Goal: Transaction & Acquisition: Download file/media

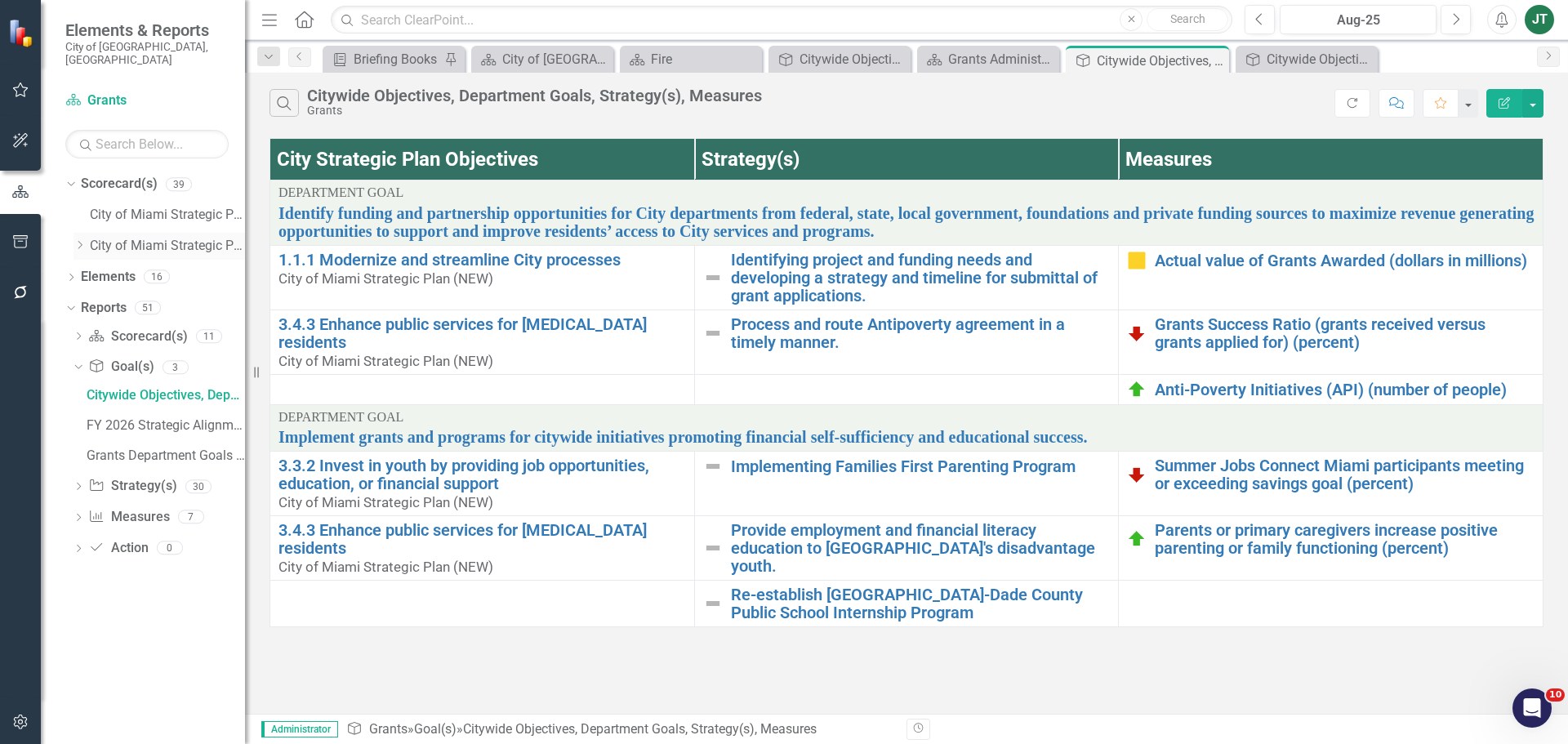
click at [83, 240] on icon "Dropdown" at bounding box center [79, 245] width 12 height 10
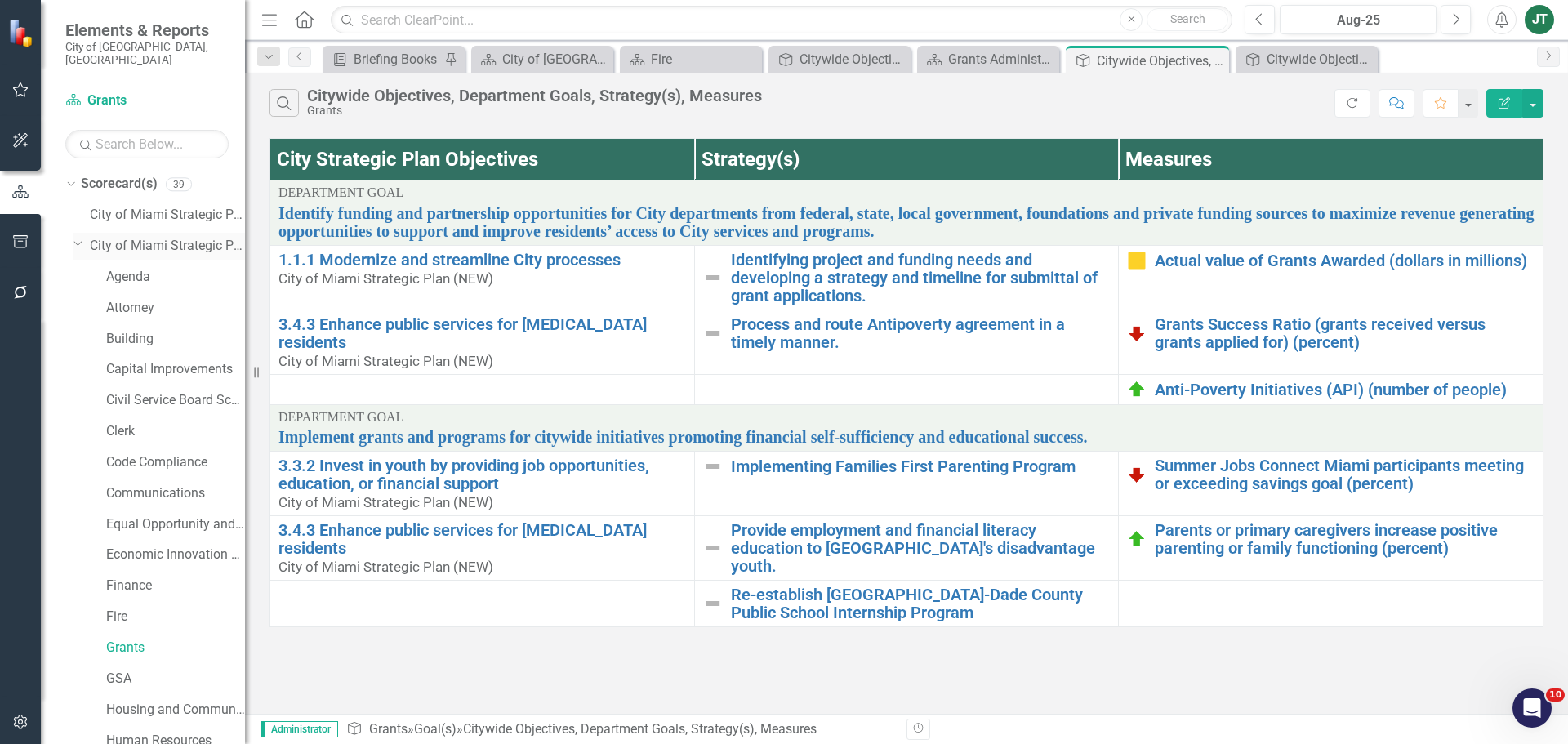
click at [74, 237] on icon "Dropdown" at bounding box center [78, 243] width 10 height 12
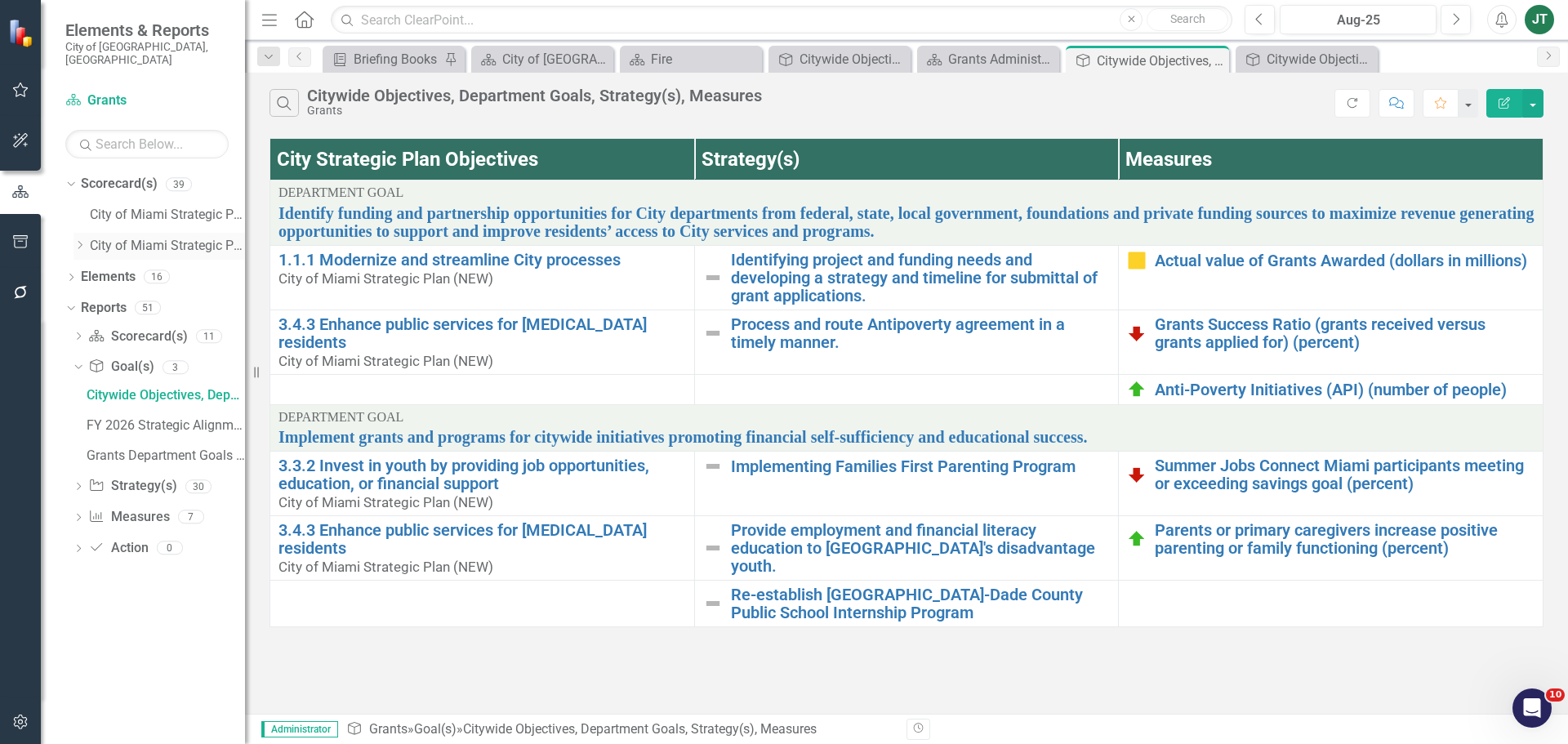
click at [82, 240] on div "Dropdown" at bounding box center [79, 246] width 12 height 14
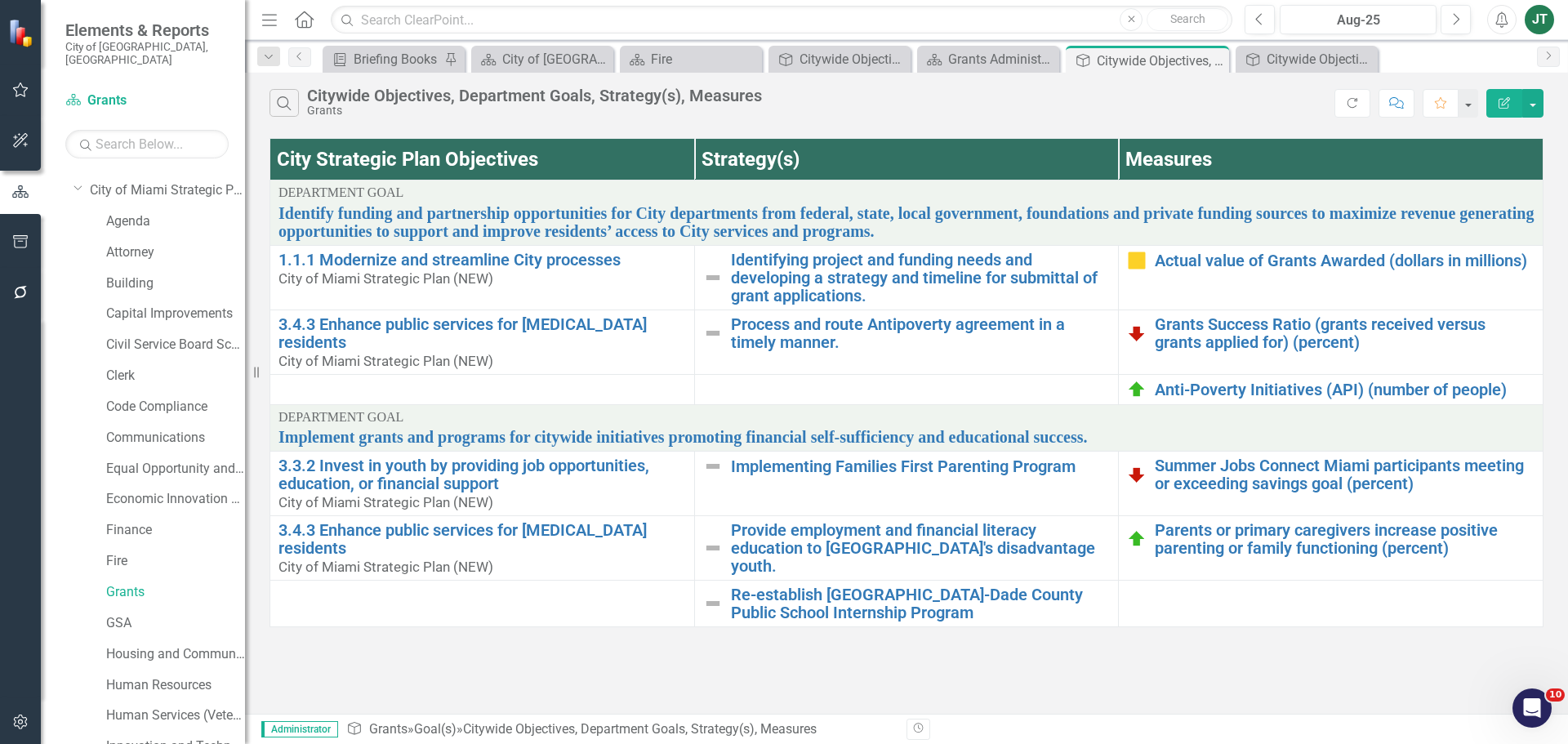
scroll to position [82, 0]
click at [116, 589] on link "GSA" at bounding box center [176, 597] width 139 height 19
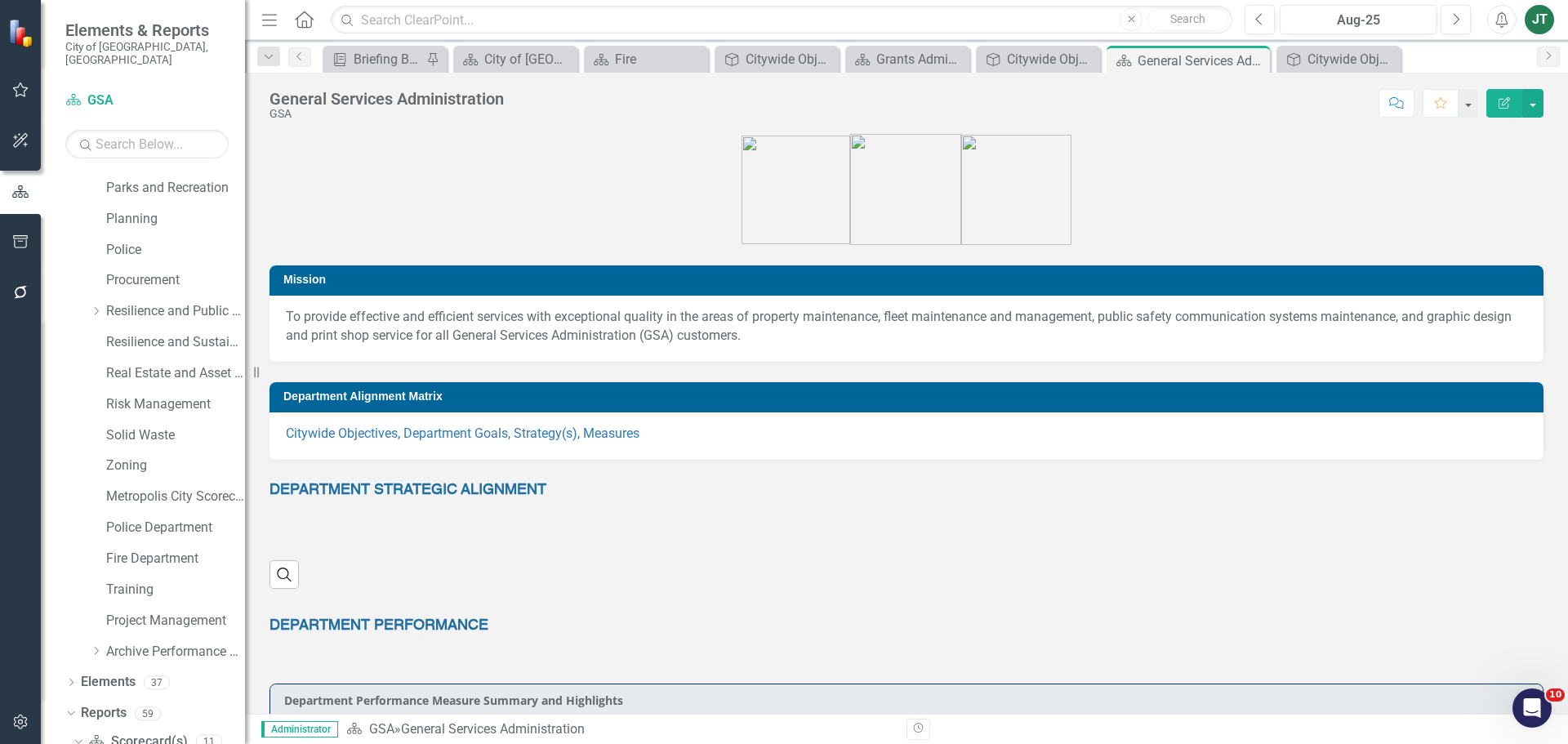
scroll to position [702, 0]
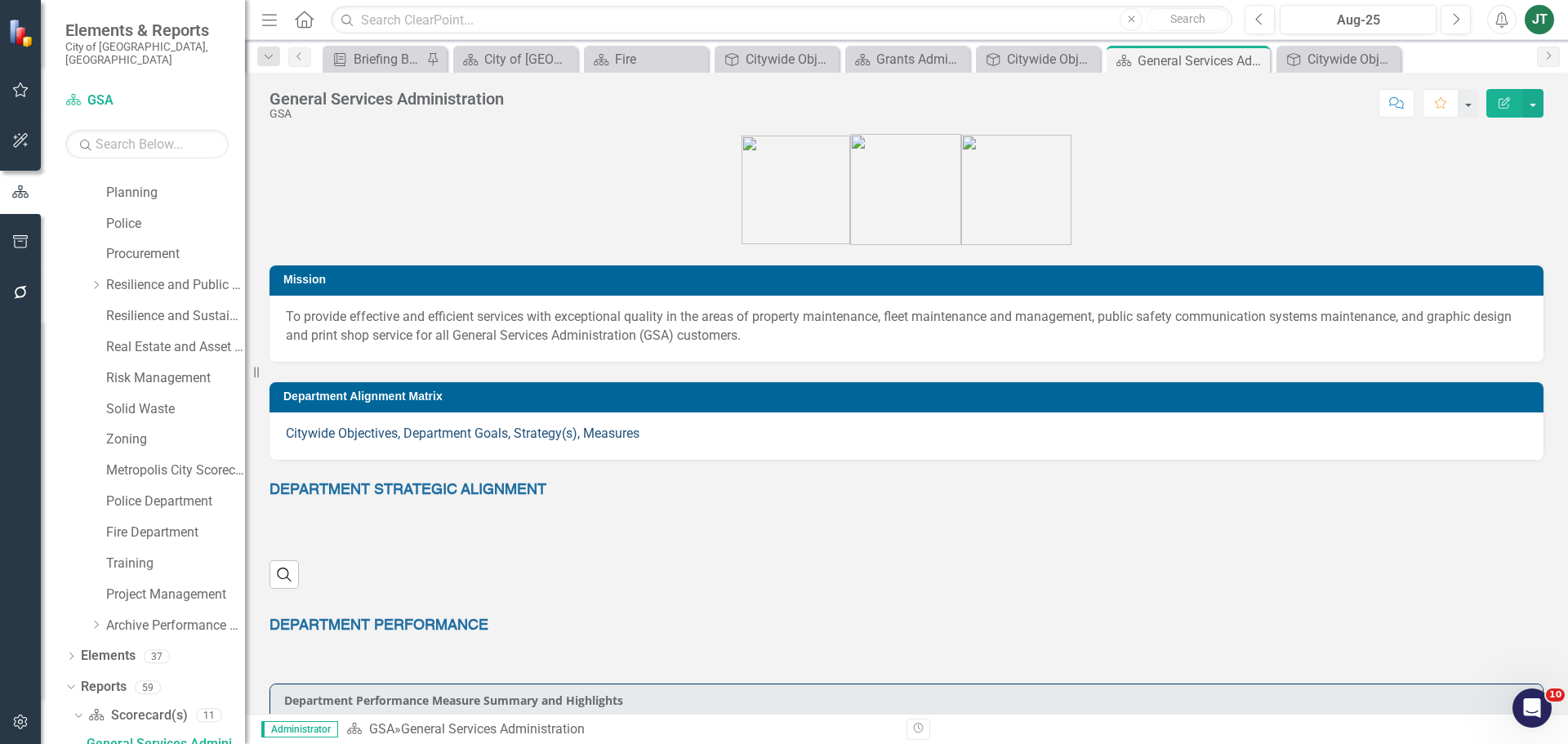
click at [445, 433] on link "Citywide Objectives, Department Goals, Strategy(s), Measures" at bounding box center [463, 433] width 354 height 16
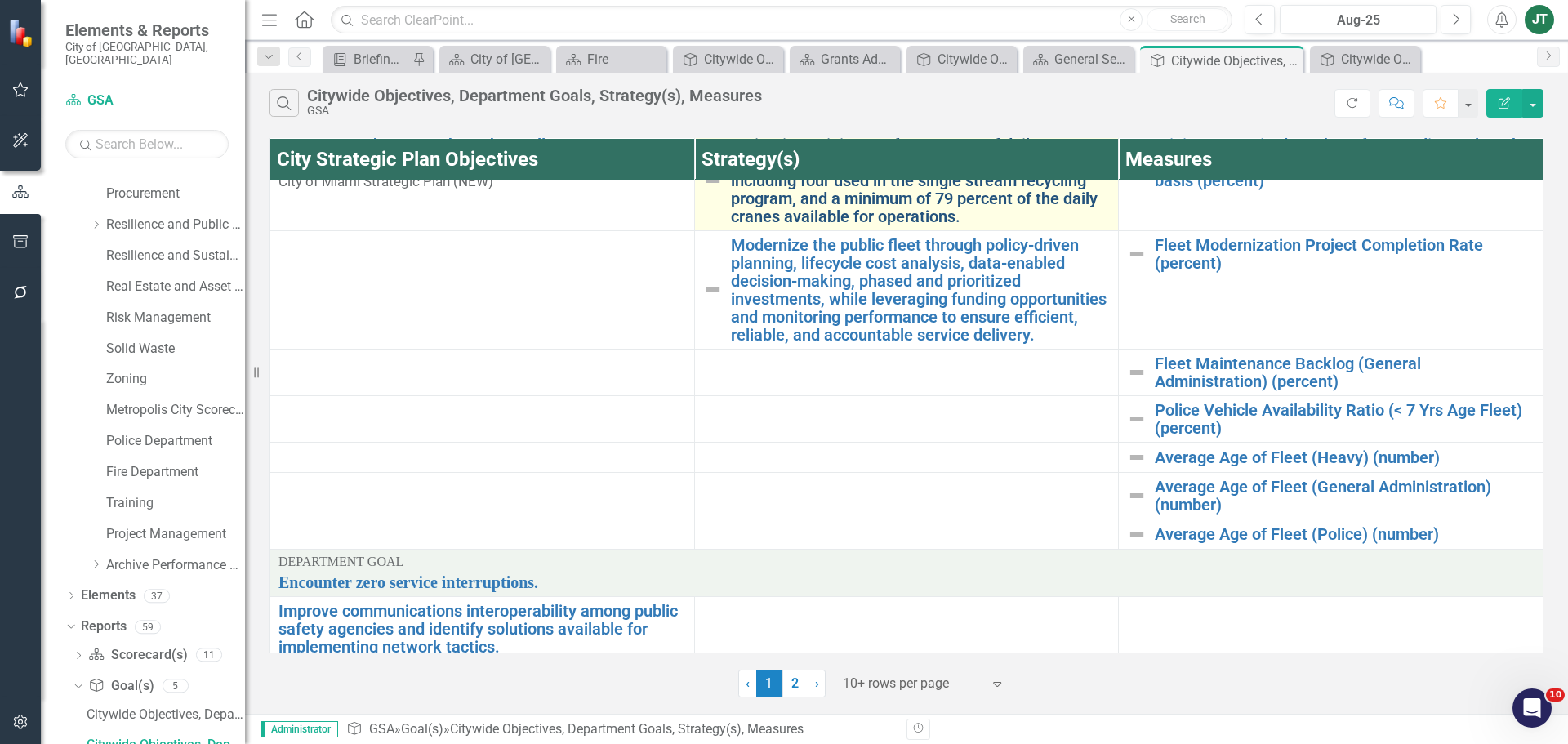
scroll to position [335, 0]
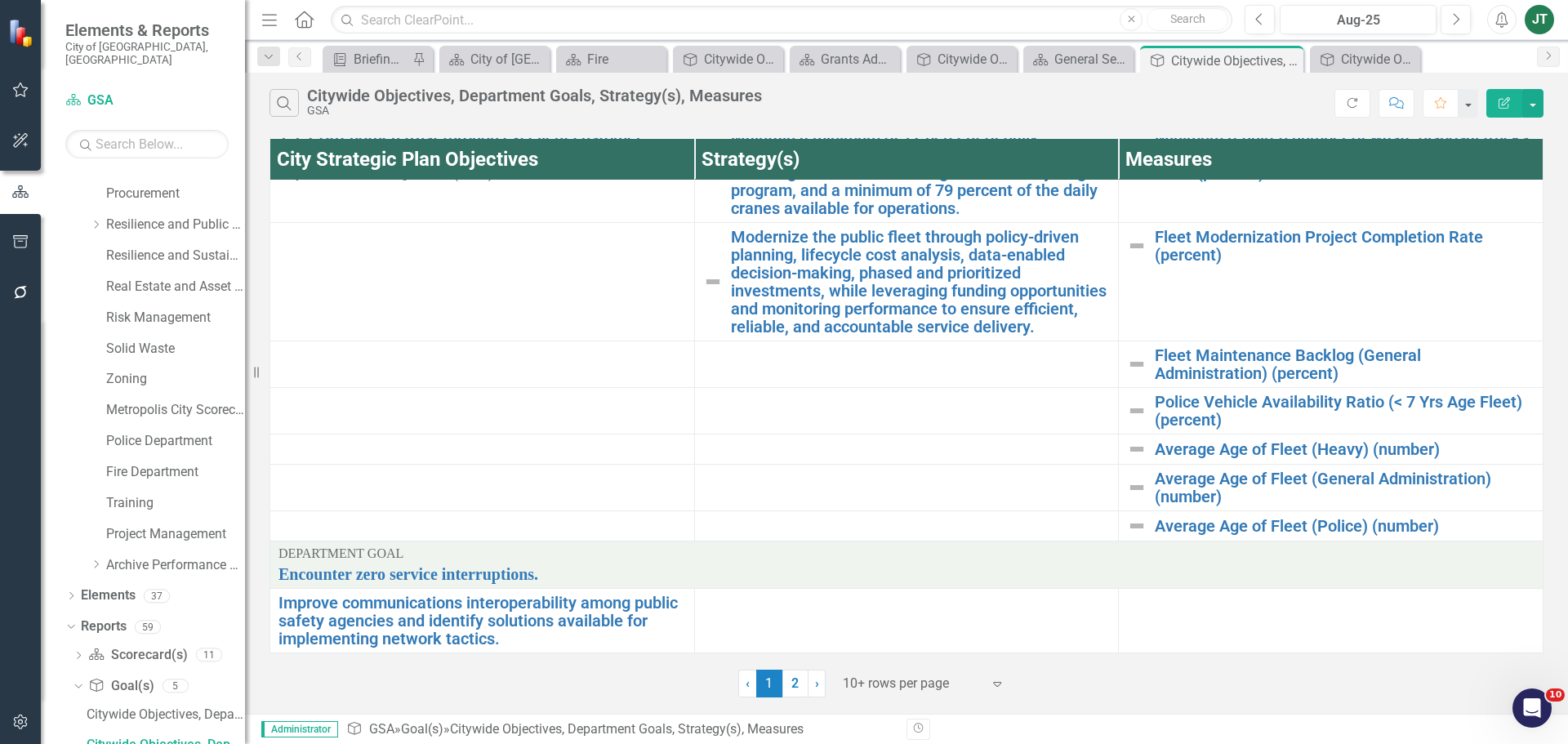
click at [867, 672] on div "10+ rows per page" at bounding box center [912, 683] width 155 height 29
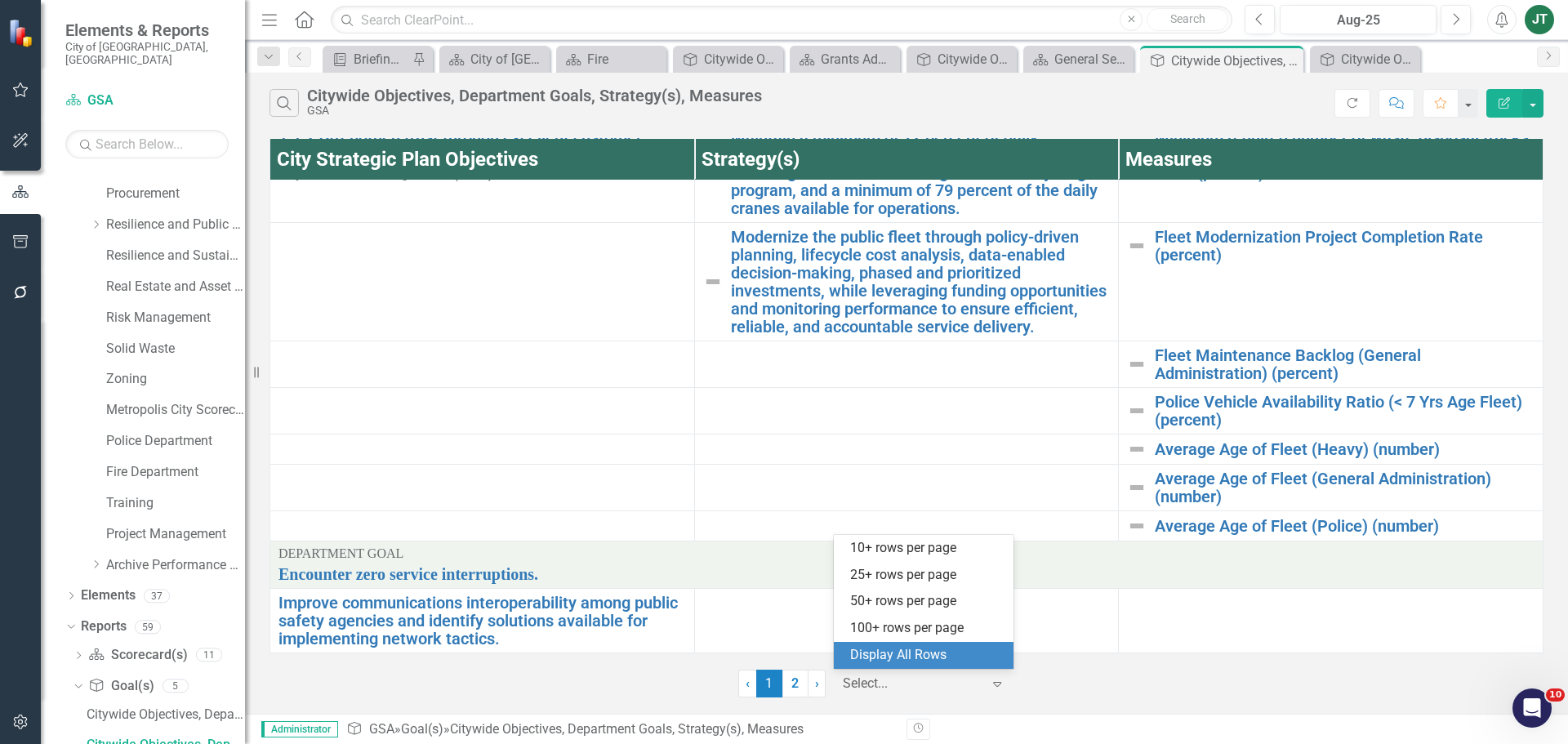
click at [882, 660] on div "Display All Rows" at bounding box center [927, 655] width 154 height 19
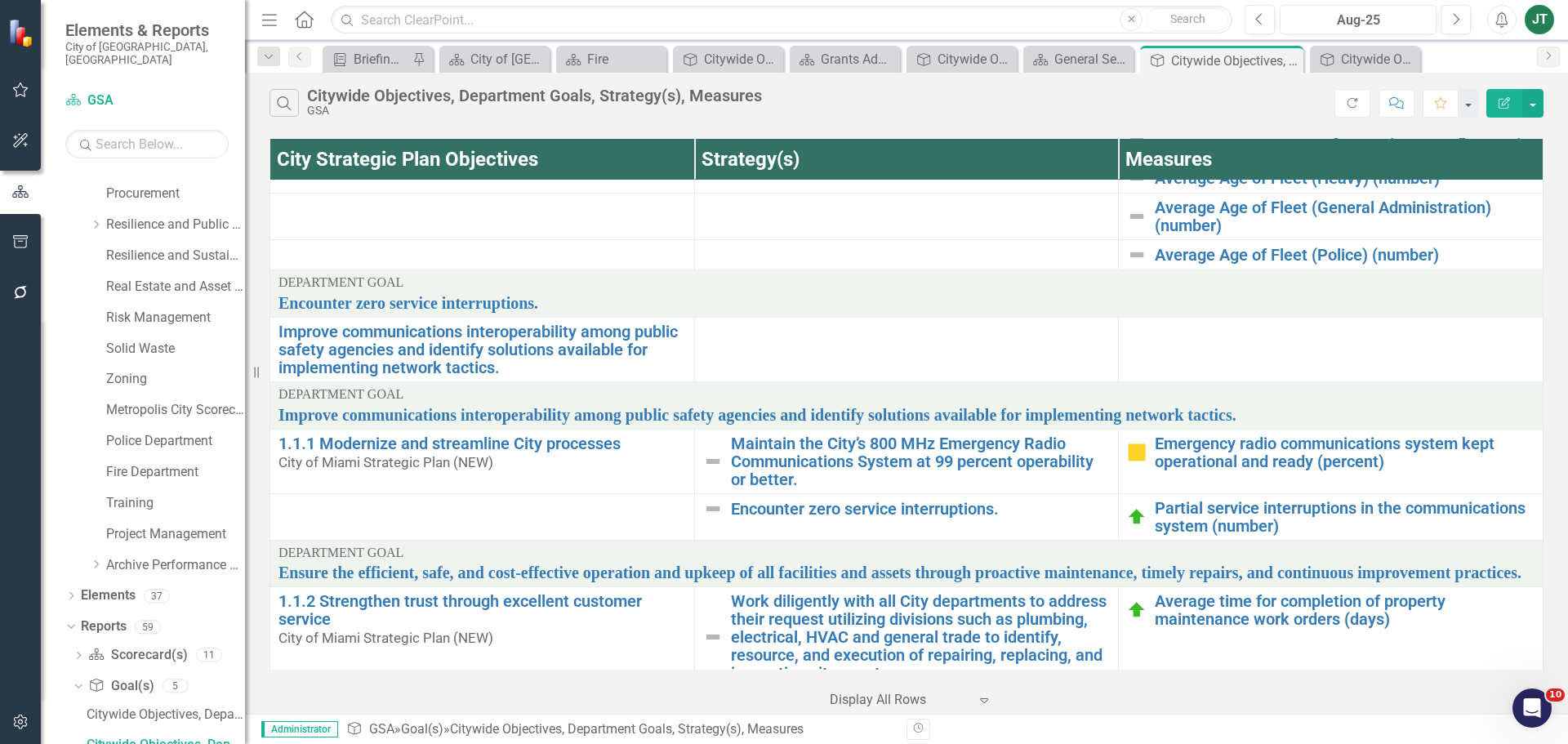
scroll to position [636, 0]
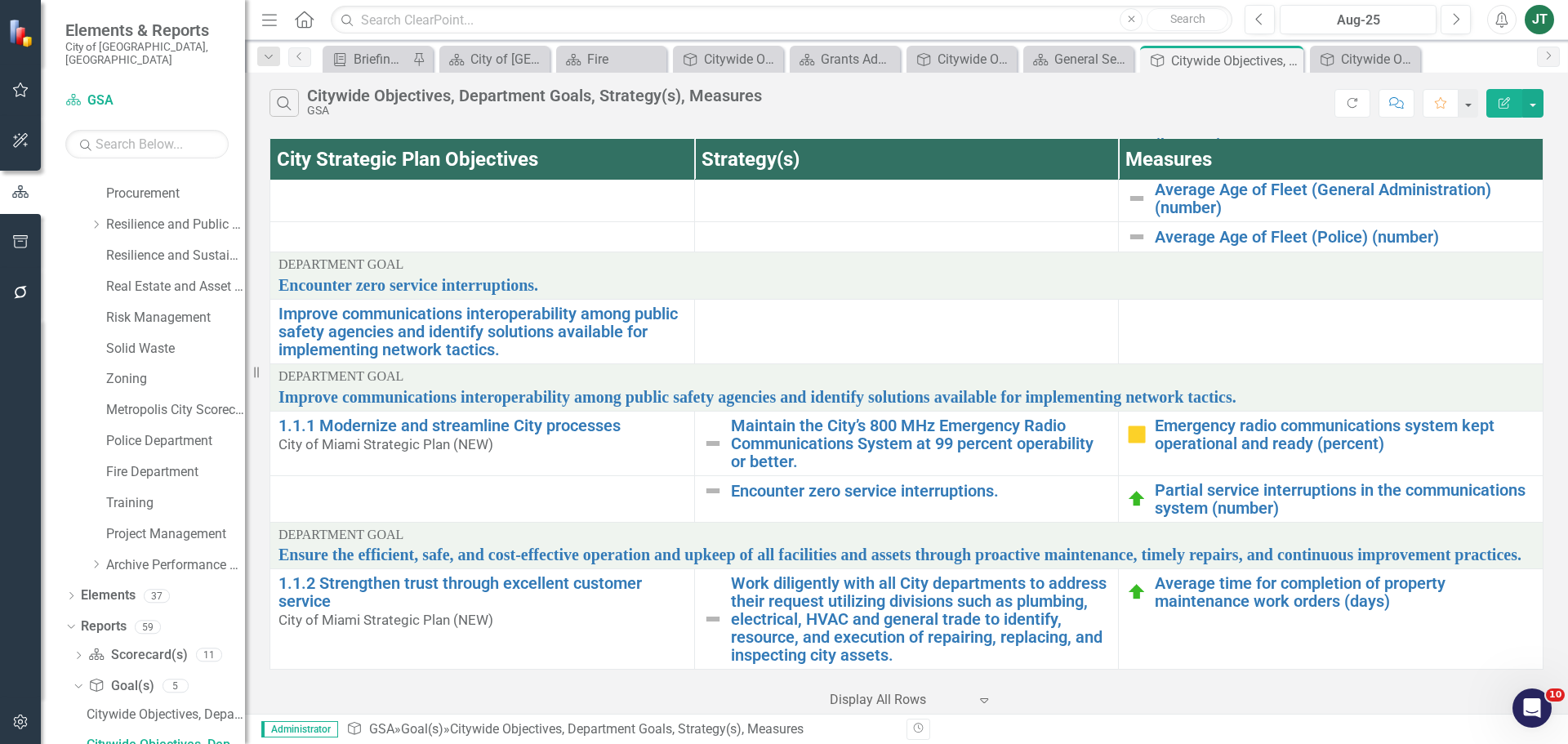
click at [1511, 99] on icon "Edit Report" at bounding box center [1504, 103] width 15 height 11
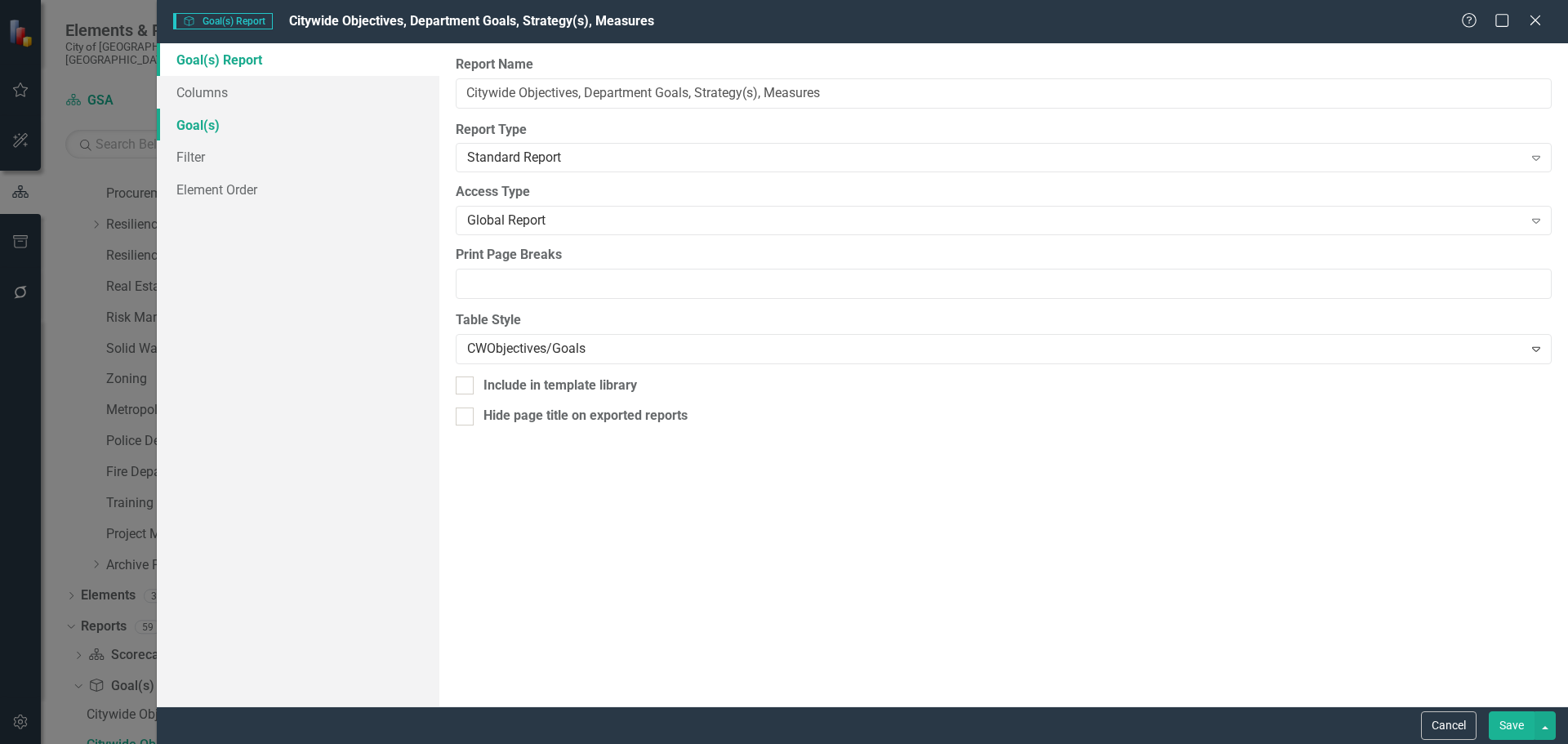
click at [206, 116] on link "Goal(s)" at bounding box center [298, 125] width 283 height 33
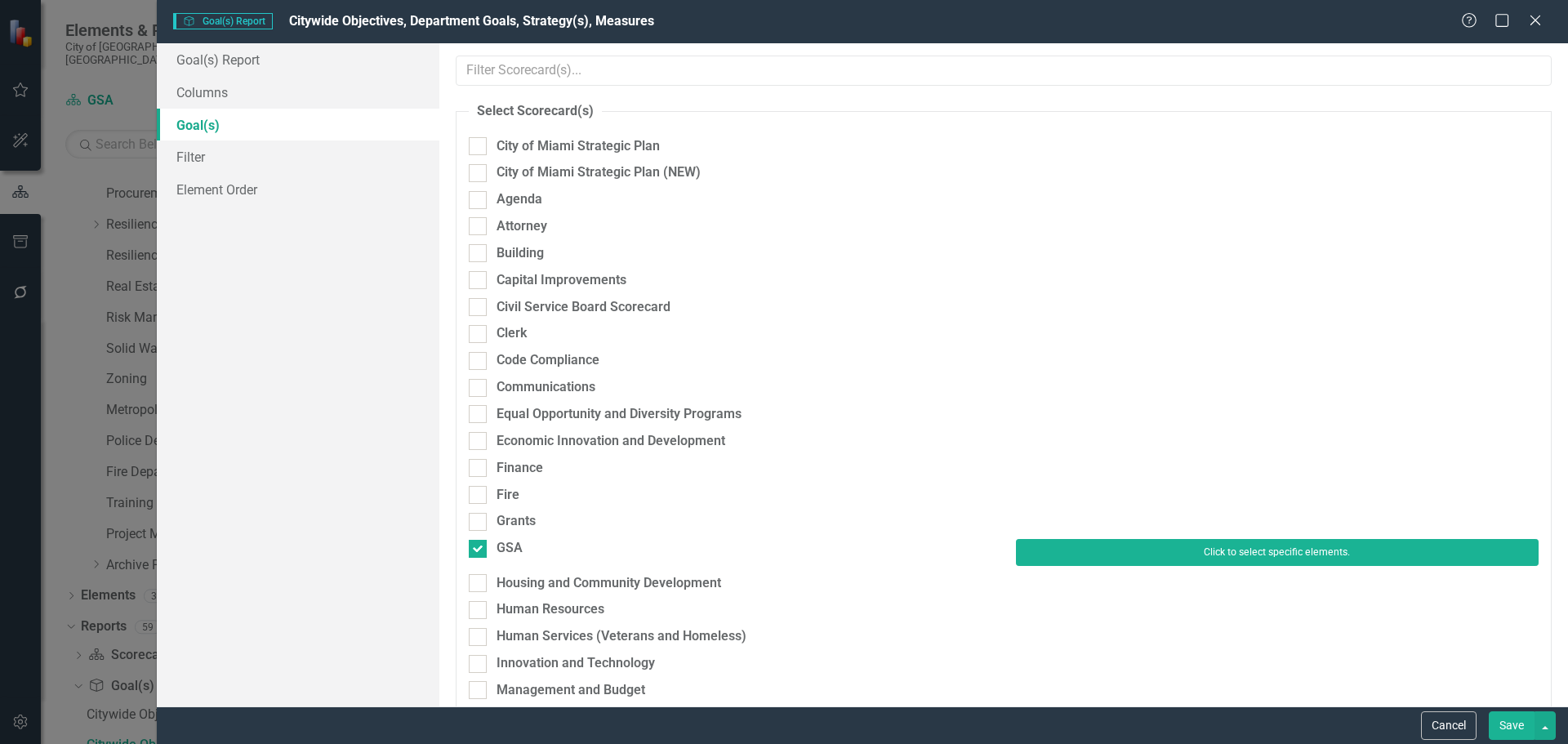
click at [1167, 560] on button "Click to select specific elements." at bounding box center [1277, 552] width 522 height 26
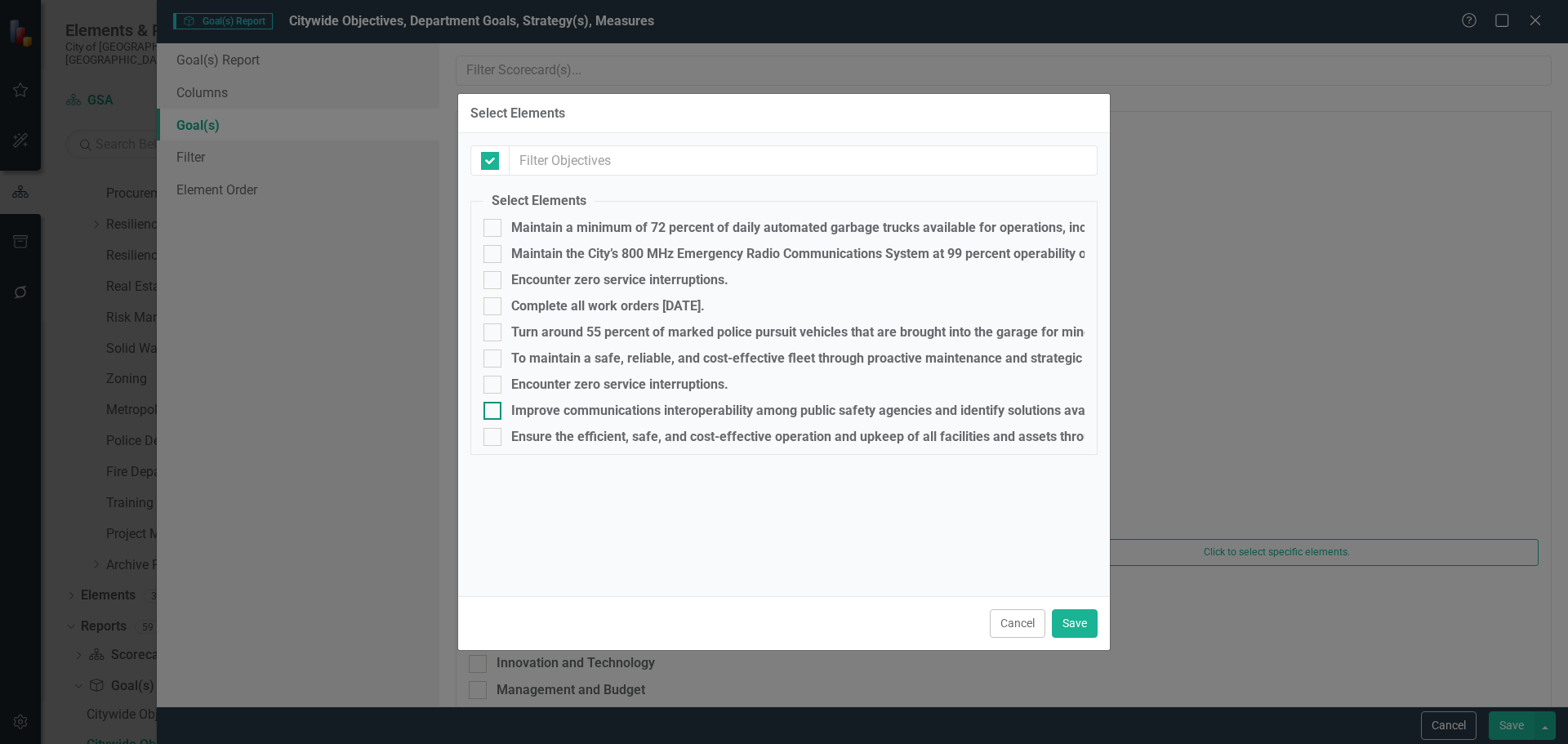
checkbox input "false"
click at [491, 359] on input "To maintain a safe, reliable, and cost-effective fleet through proactive mainte…" at bounding box center [488, 355] width 11 height 11
checkbox input "true"
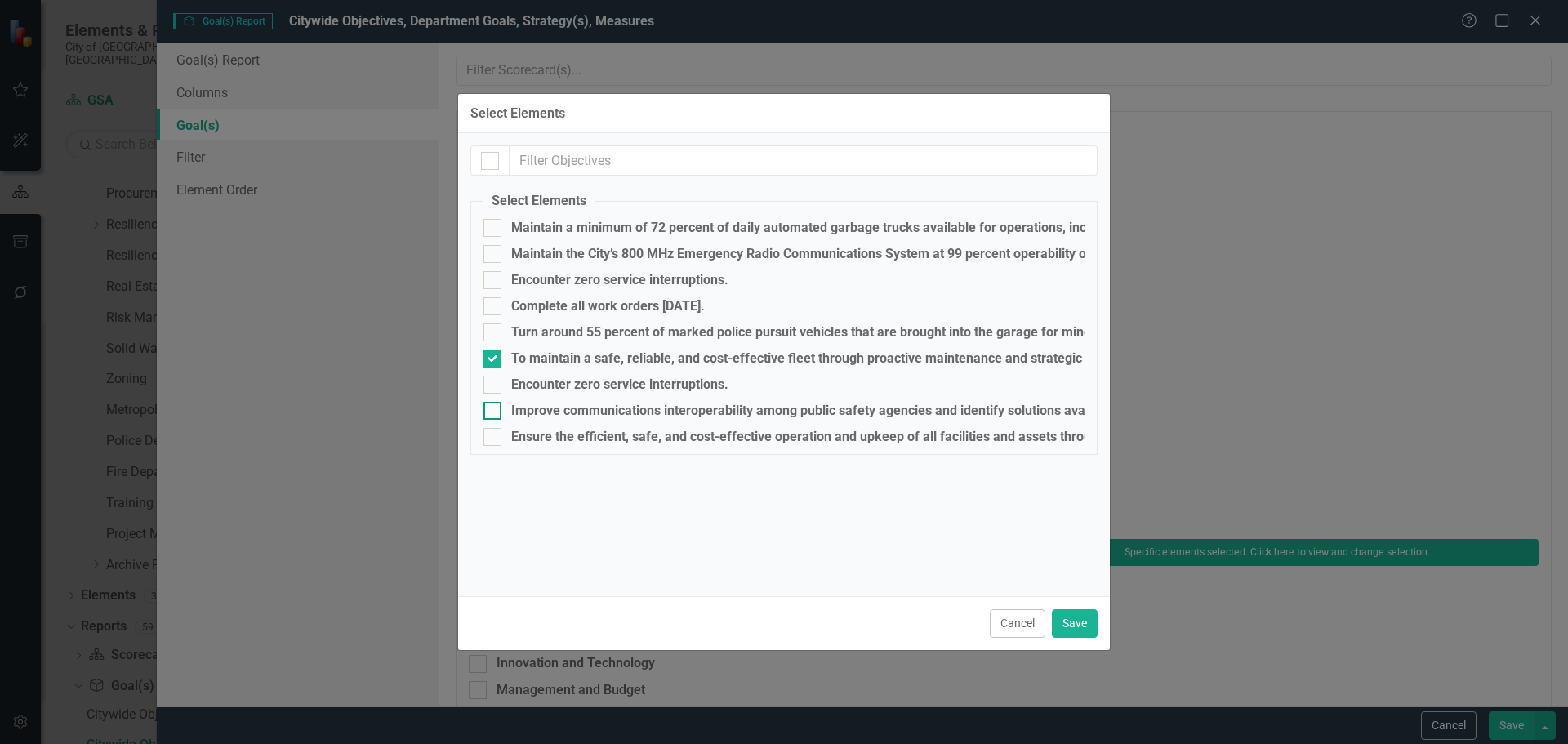
click at [488, 413] on input "Improve communications interoperability among public safety agencies and identi…" at bounding box center [488, 407] width 11 height 11
checkbox input "true"
click at [488, 440] on div at bounding box center [492, 437] width 18 height 18
click at [488, 438] on input "Ensure the efficient, safe, and cost-effective operation and upkeep of all faci…" at bounding box center [488, 433] width 11 height 11
checkbox input "true"
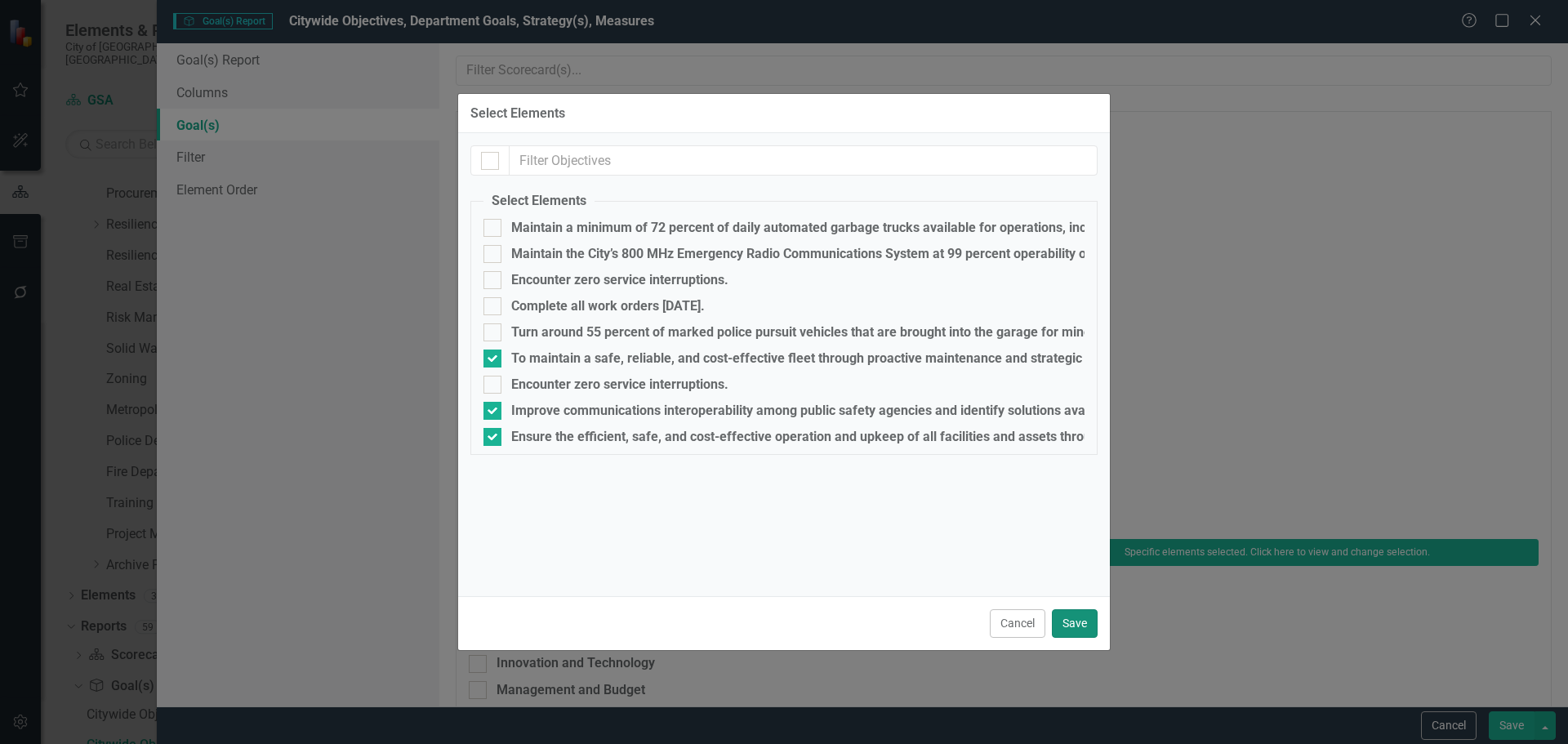
click at [1076, 618] on button "Save" at bounding box center [1075, 623] width 46 height 29
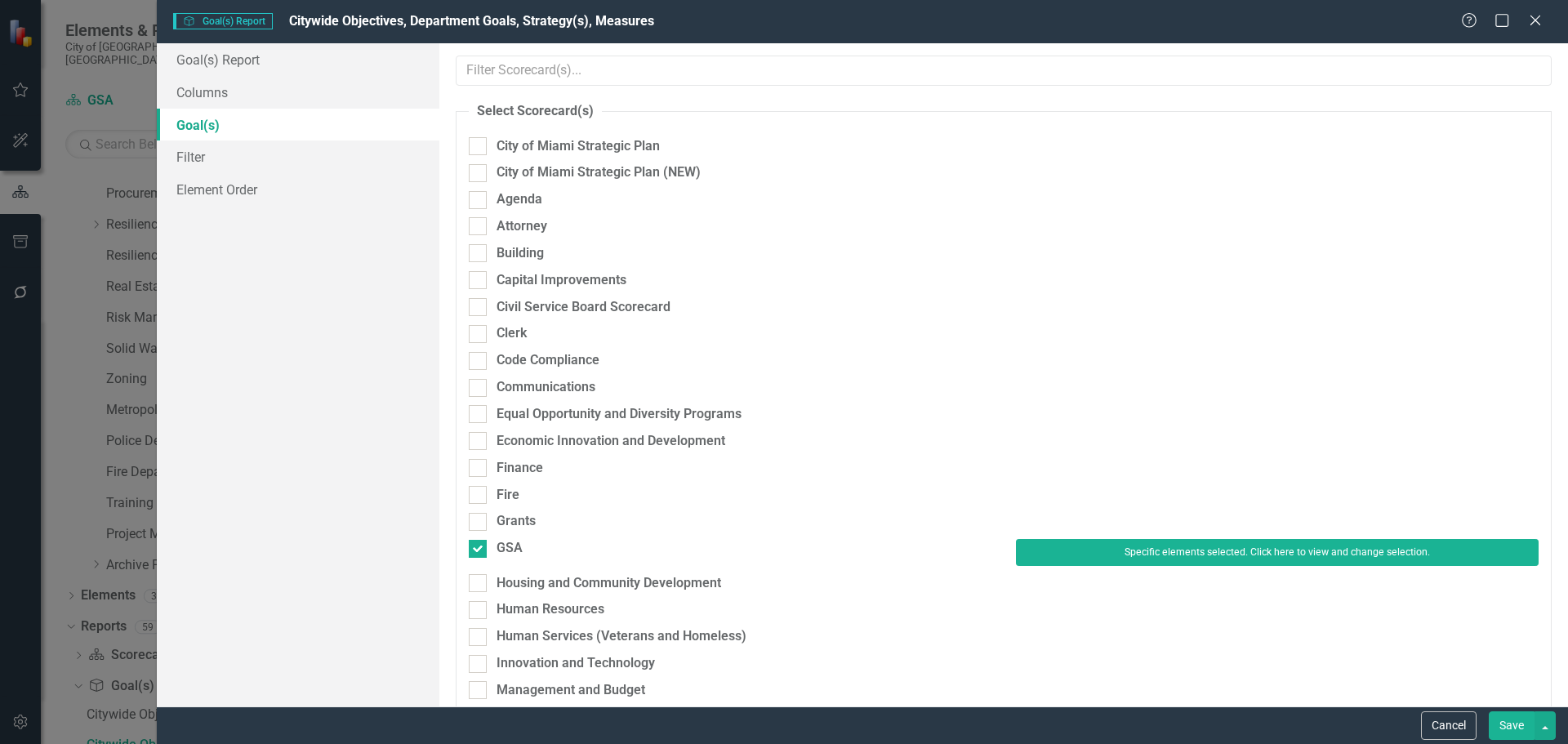
click at [1513, 716] on button "Save" at bounding box center [1512, 725] width 46 height 29
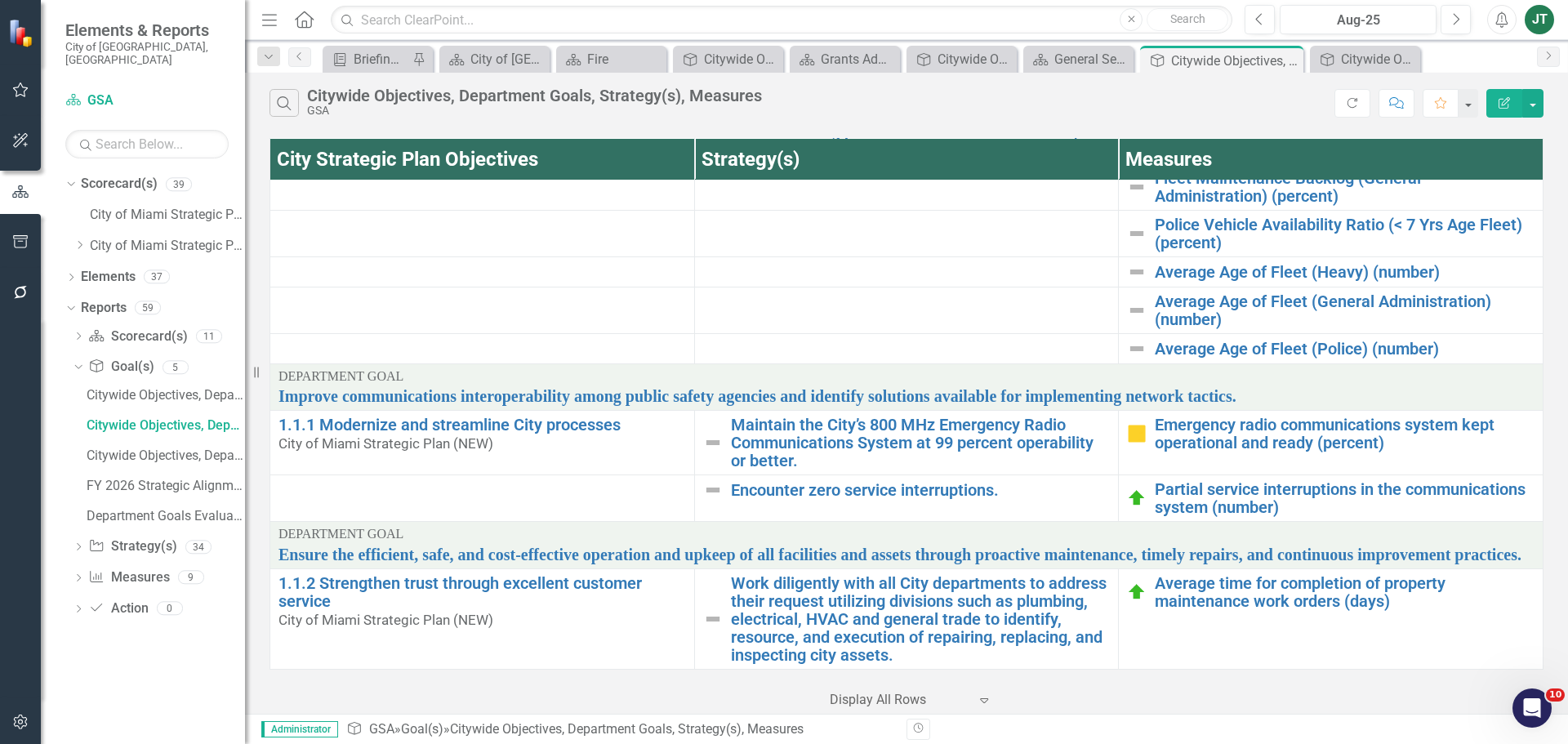
scroll to position [0, 0]
click at [81, 240] on icon "Dropdown" at bounding box center [79, 245] width 12 height 10
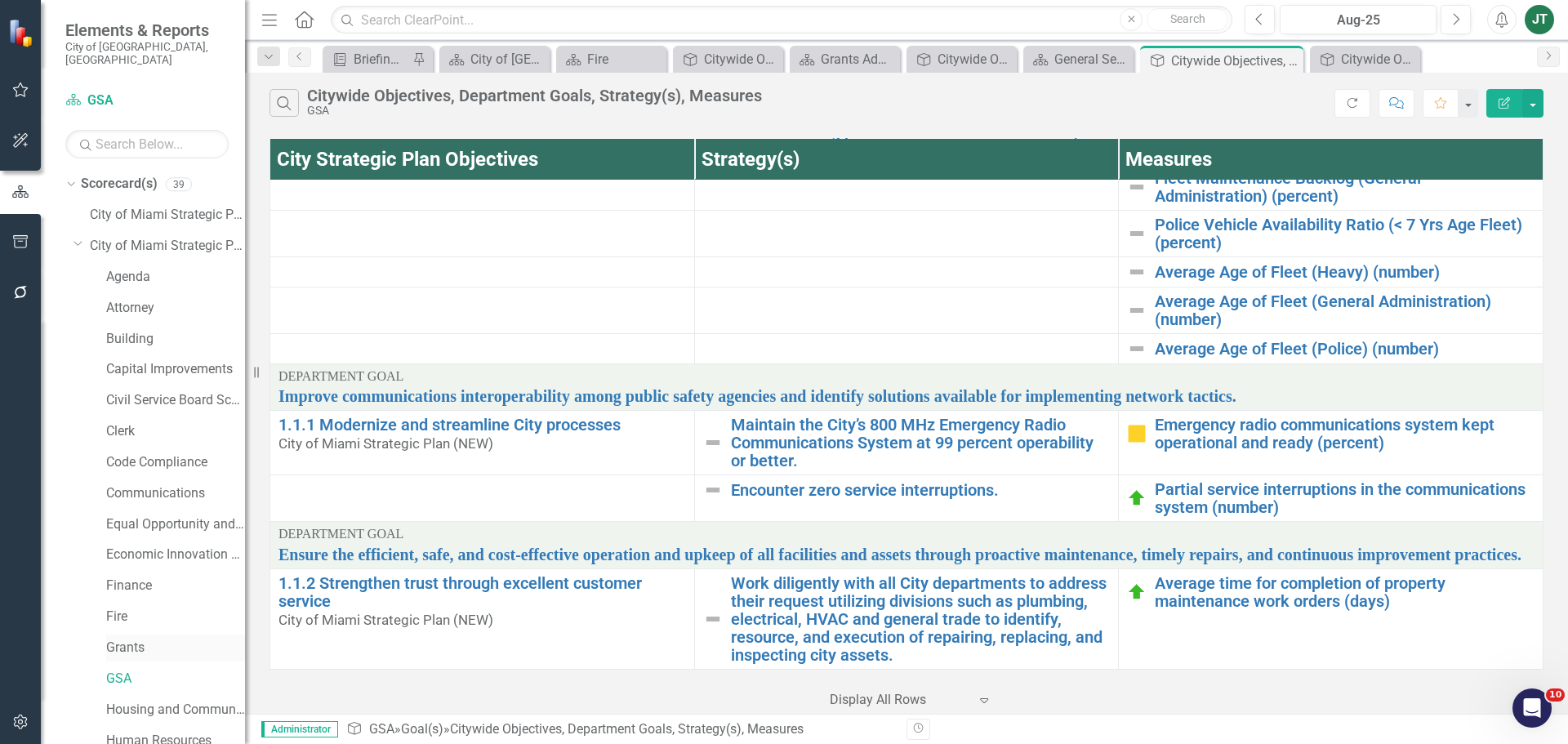
click at [144, 642] on link "Grants" at bounding box center [176, 648] width 139 height 19
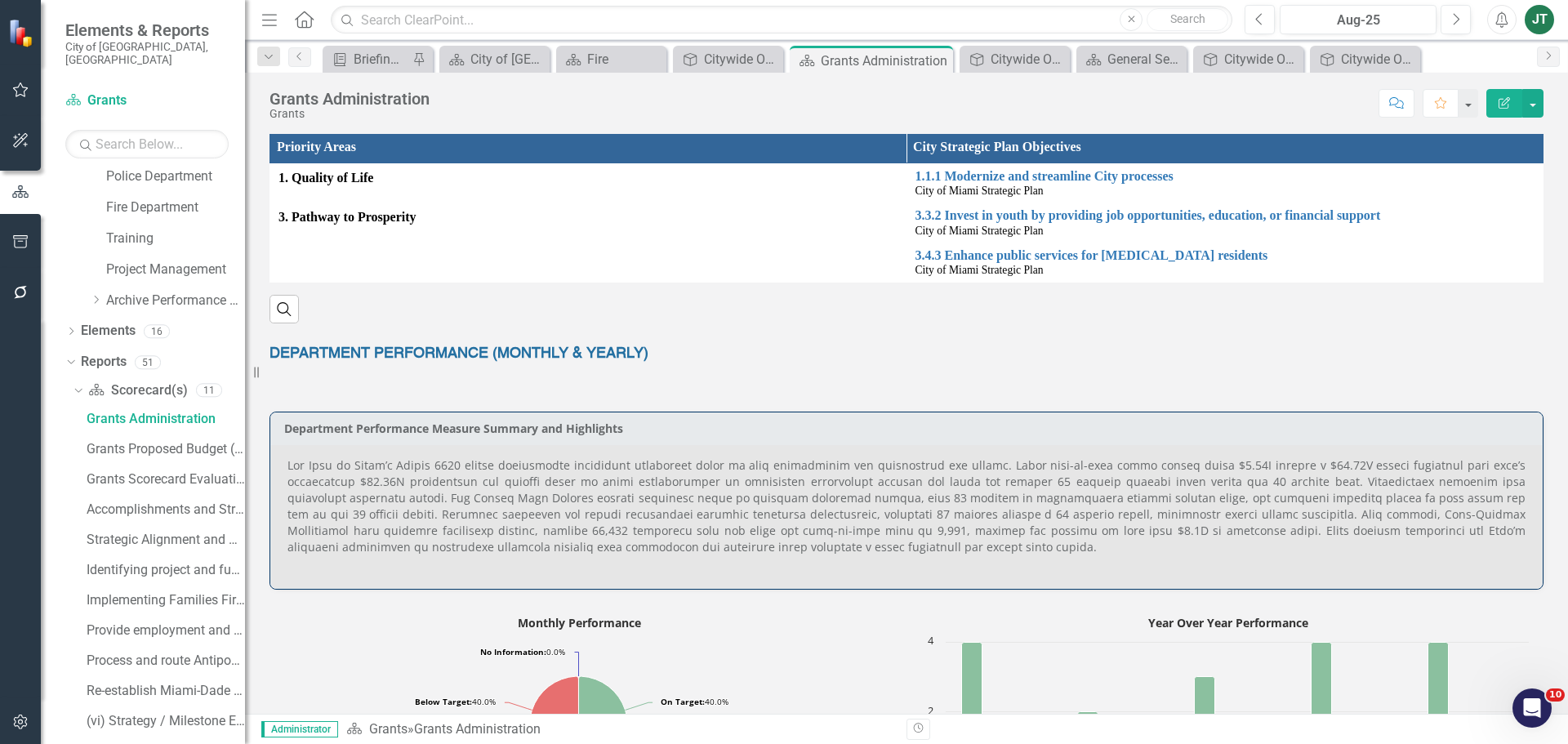
scroll to position [1029, 0]
click at [181, 470] on div "Grants Scorecard Evaluation and Recomemndations" at bounding box center [166, 477] width 159 height 15
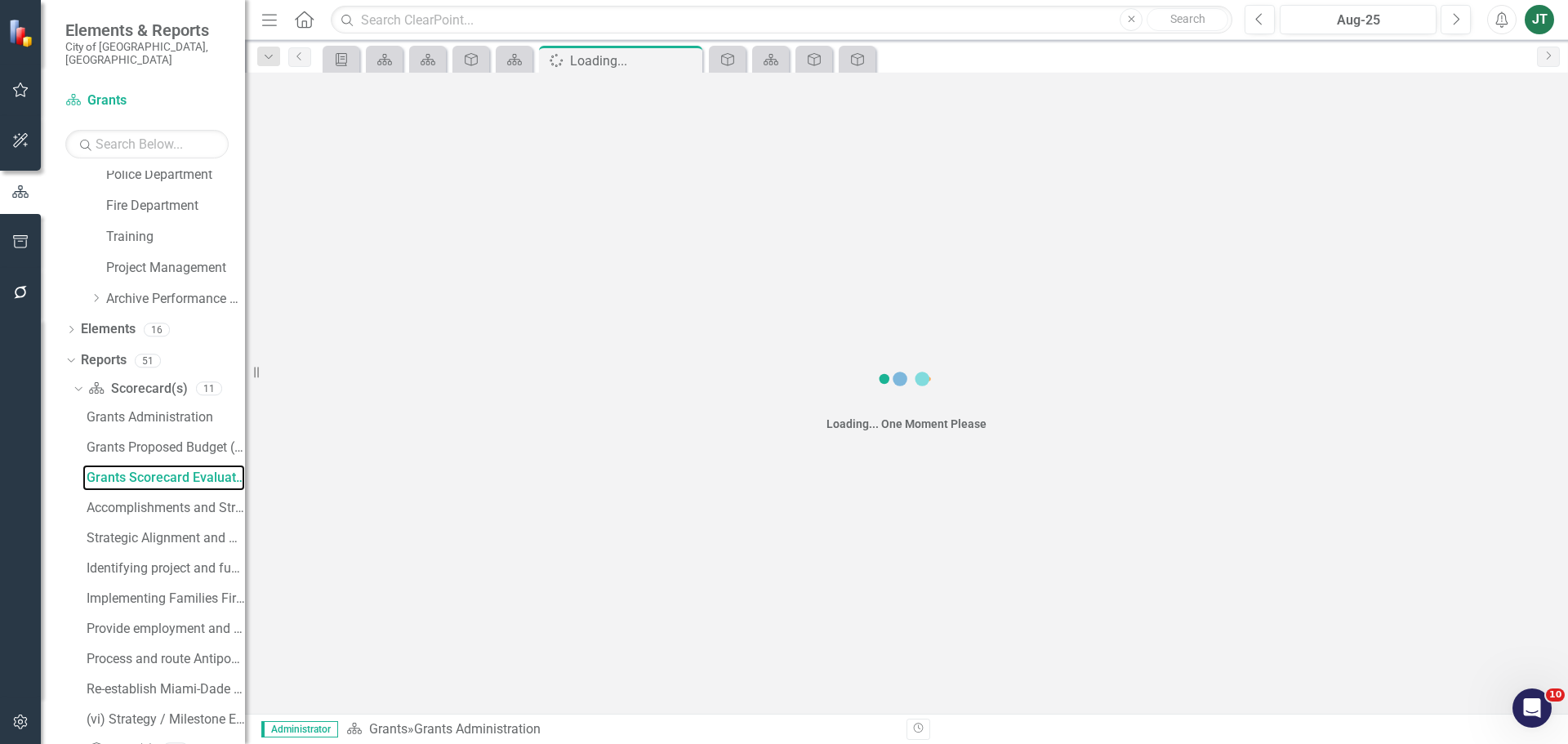
scroll to position [763, 0]
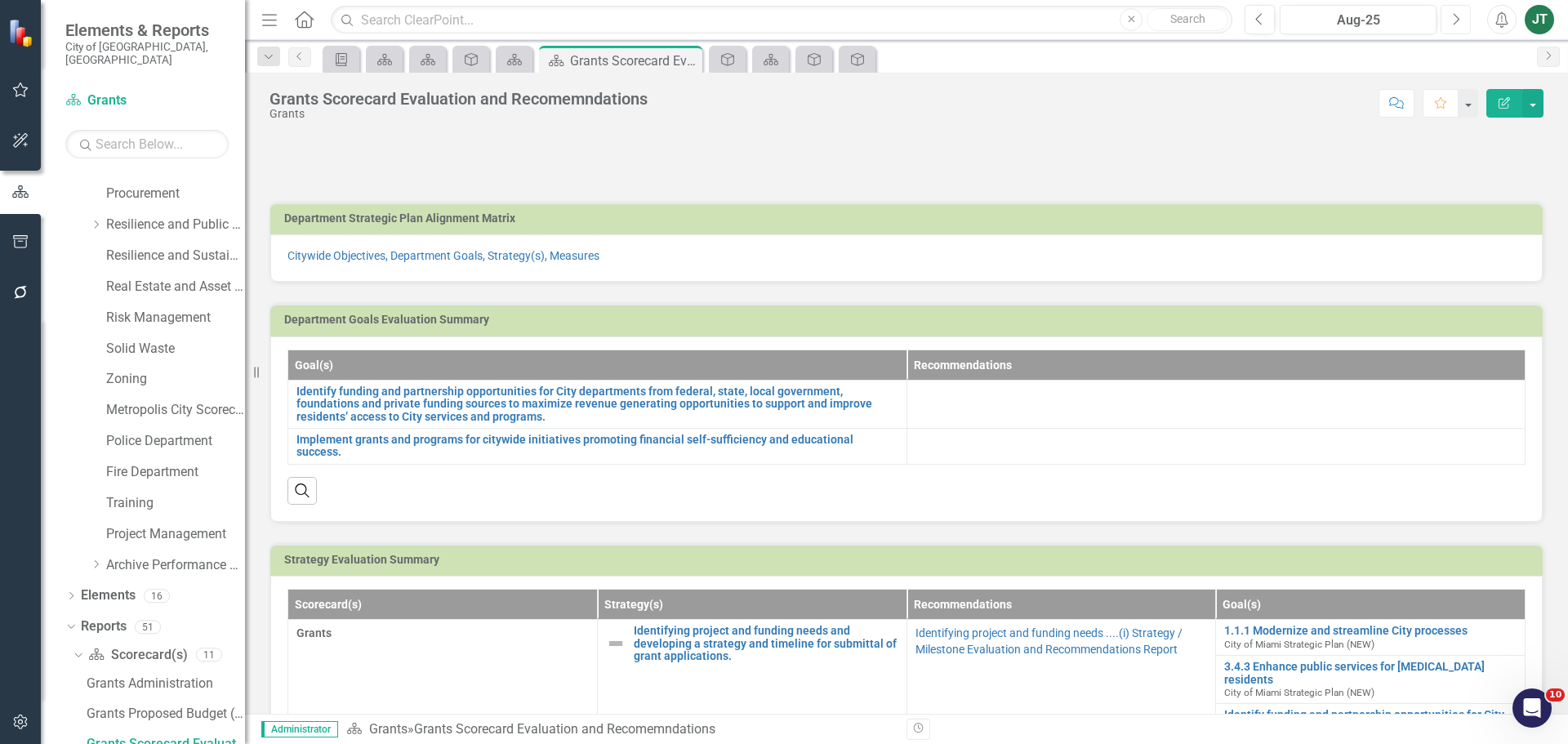
click at [1451, 25] on icon "Next" at bounding box center [1455, 20] width 9 height 15
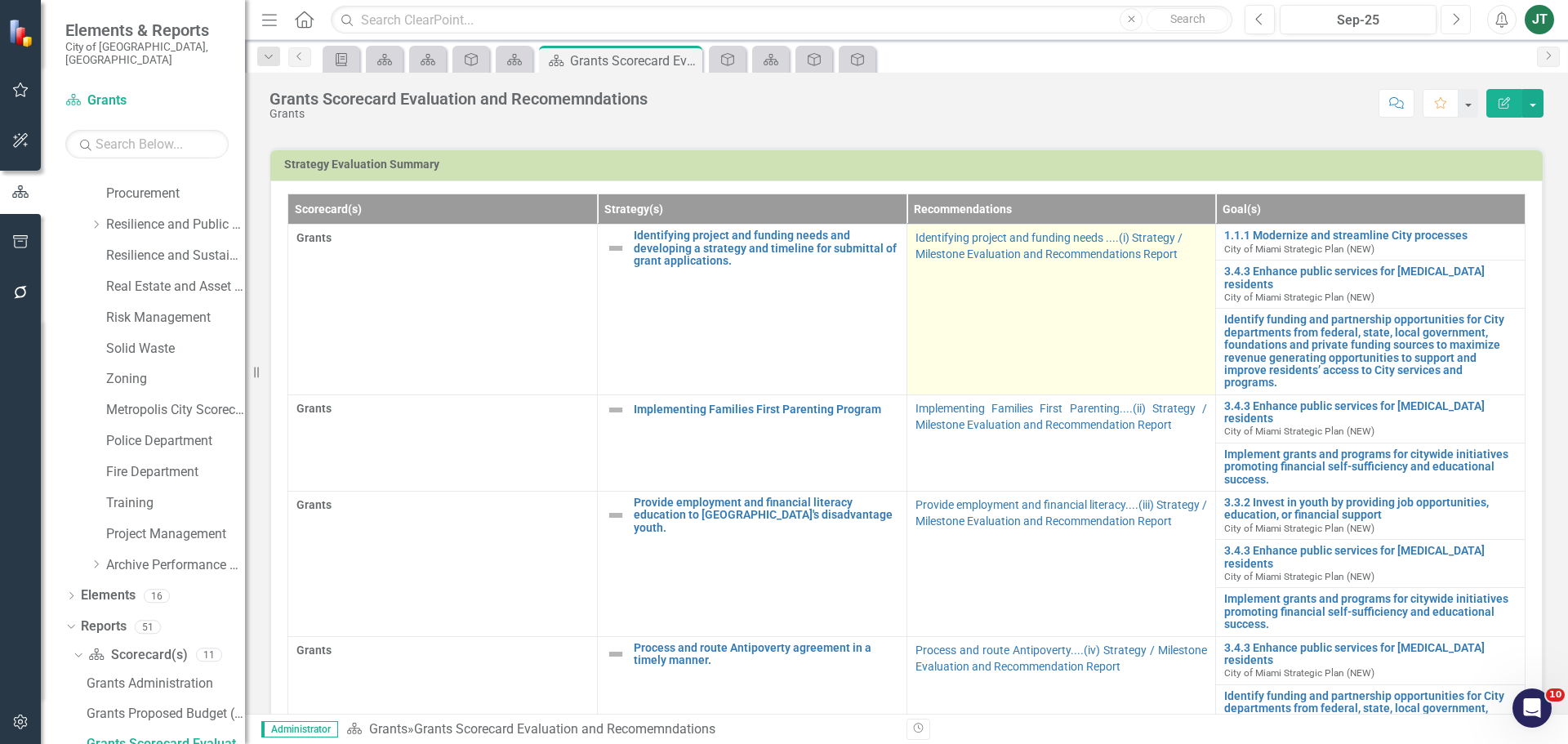
scroll to position [409, 0]
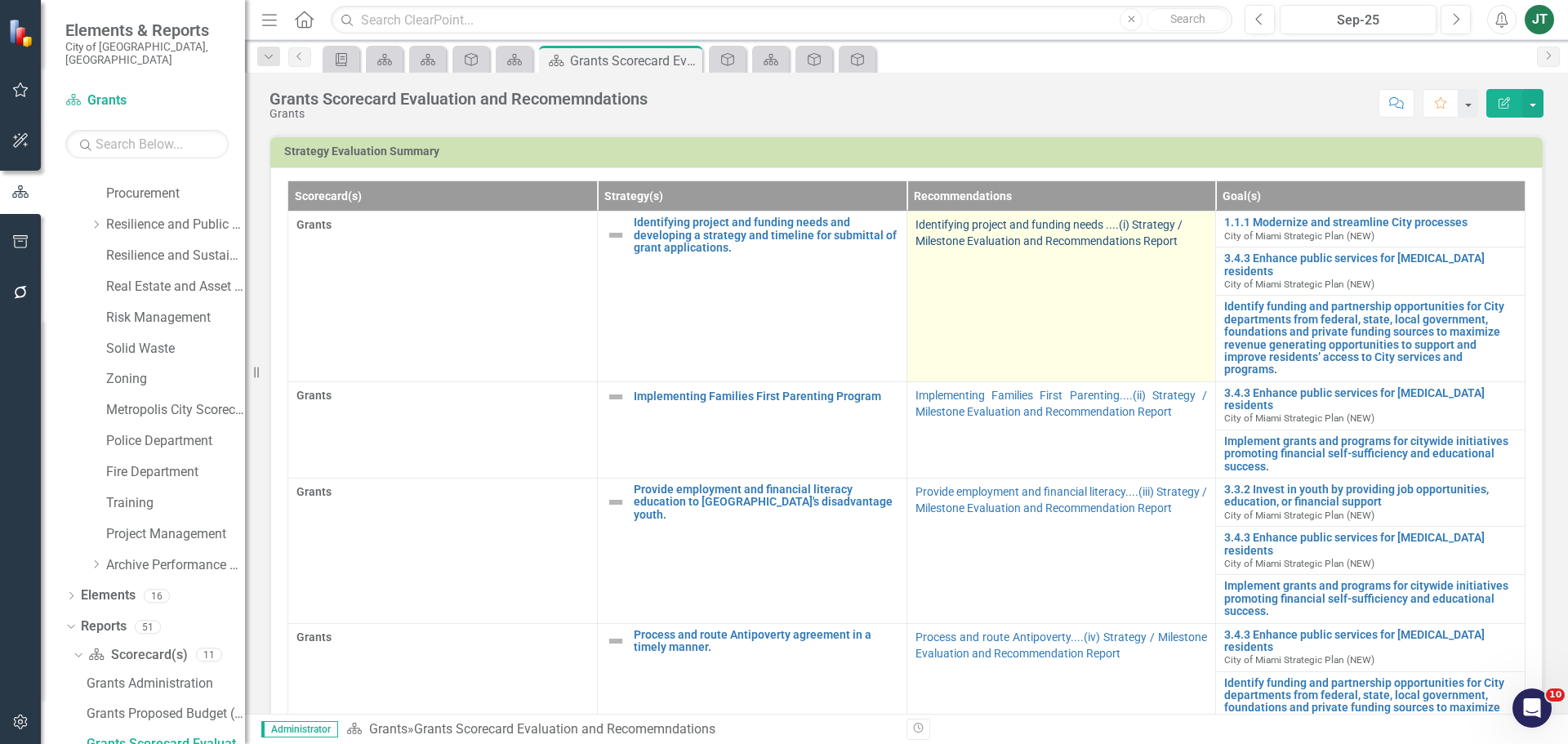
click at [1084, 226] on link "Identifying project and funding needs ....(i) Strategy / Milestone Evaluation a…" at bounding box center [1049, 233] width 267 height 29
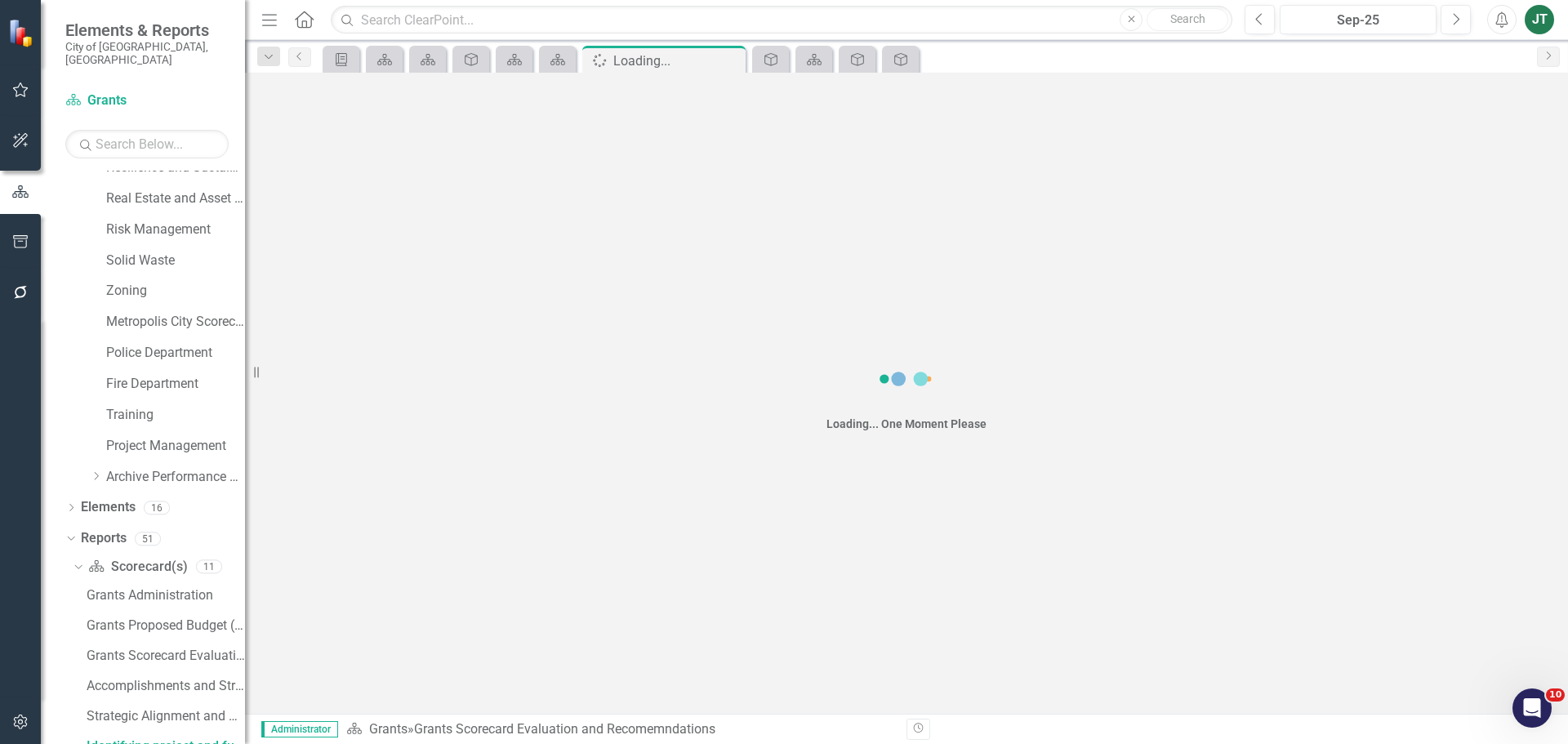
scroll to position [854, 0]
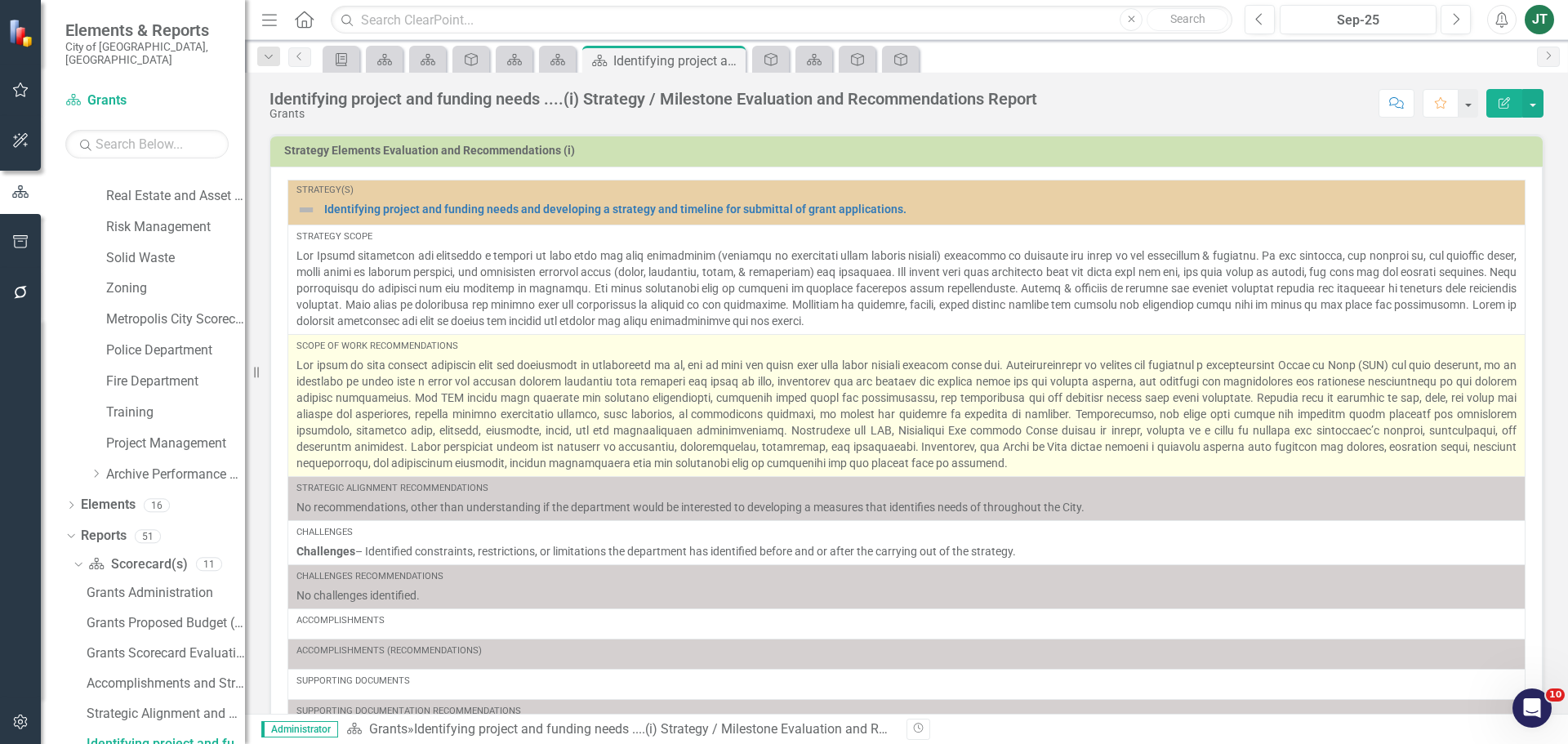
click at [678, 397] on p at bounding box center [907, 415] width 1221 height 114
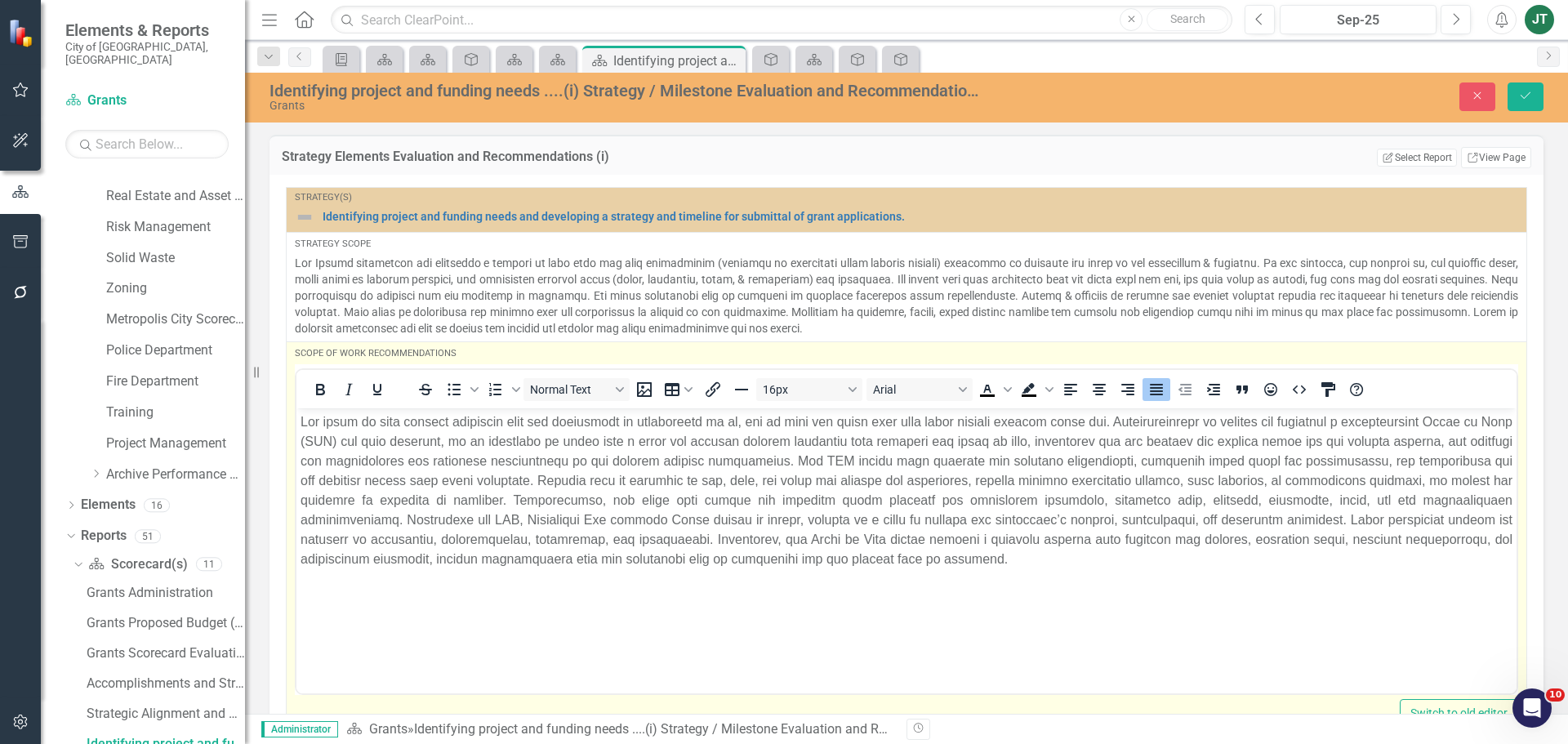
scroll to position [0, 0]
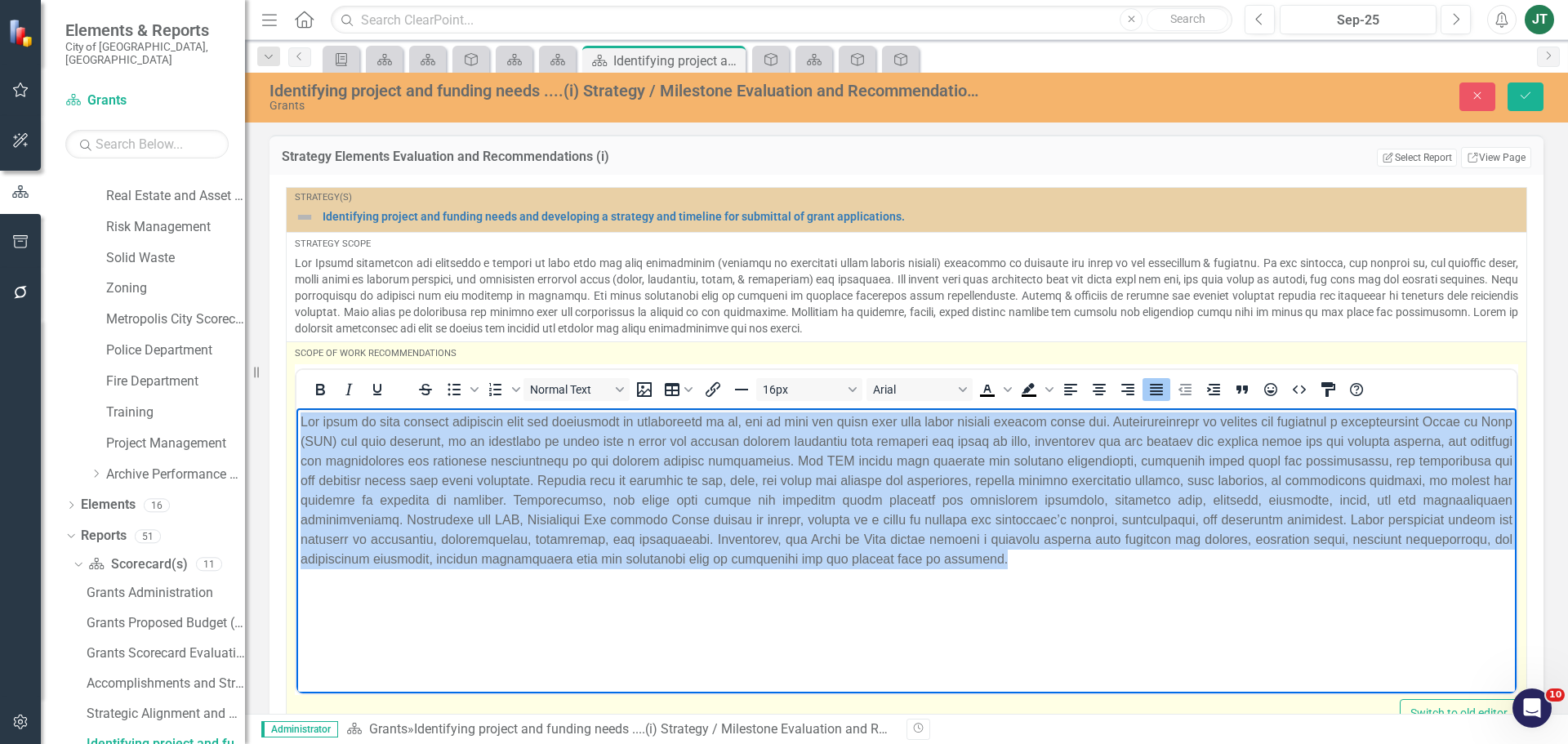
drag, startPoint x: 1196, startPoint y: 550, endPoint x: 179, endPoint y: 387, distance: 1030.0
click at [297, 408] on html at bounding box center [907, 531] width 1221 height 245
copy p "The scope of work written describes what the department is accountable to do, b…"
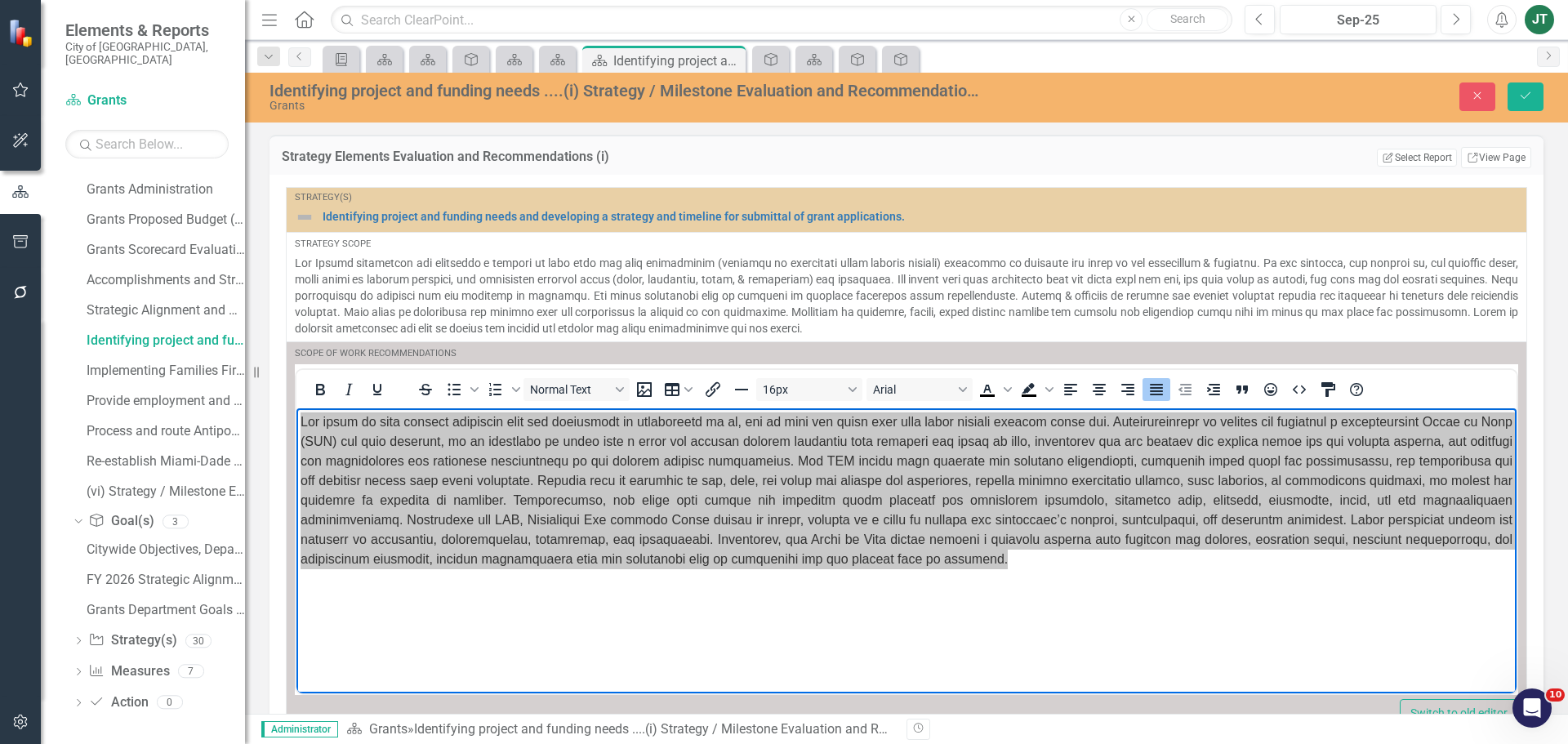
scroll to position [112, 0]
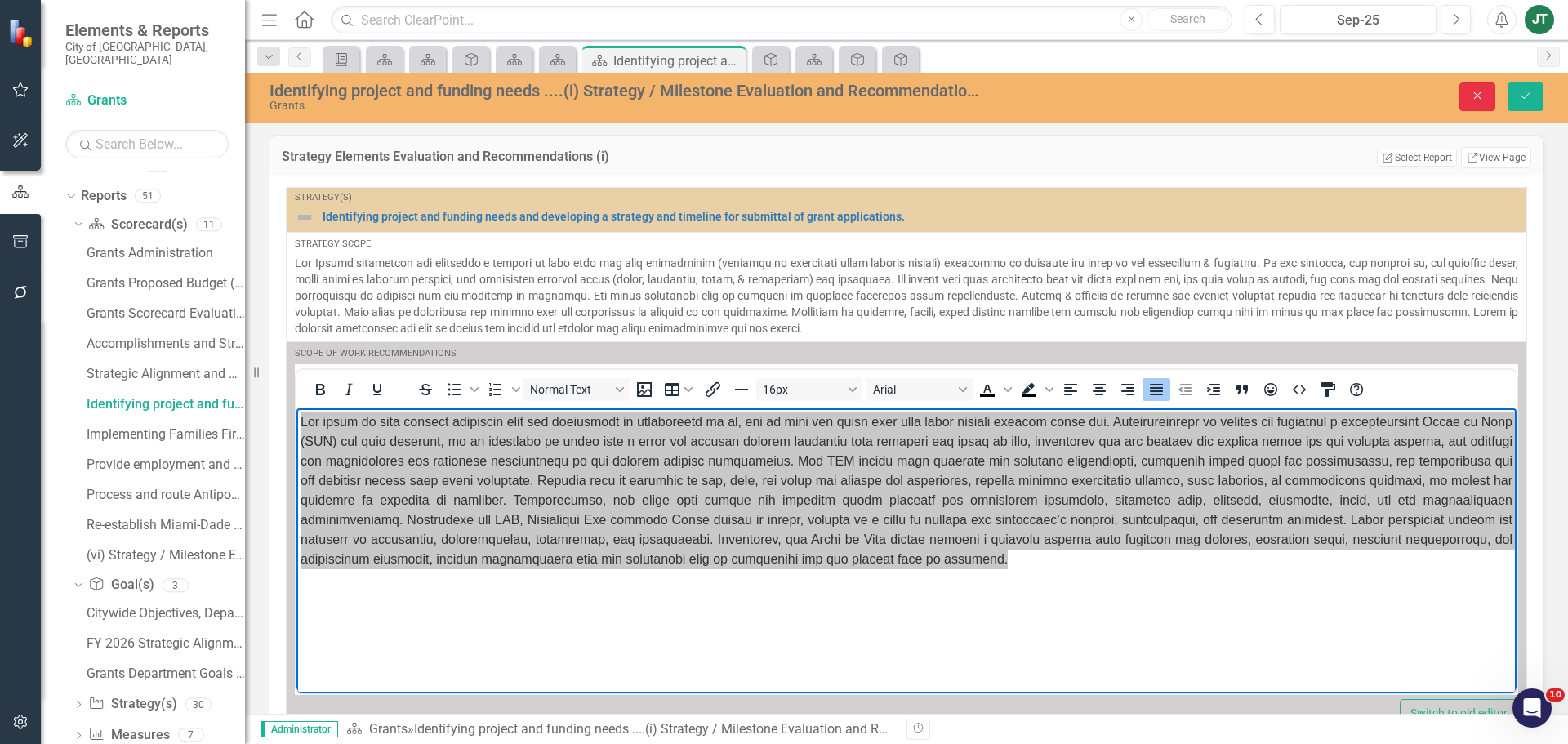
click at [1463, 100] on button "Close" at bounding box center [1477, 96] width 36 height 29
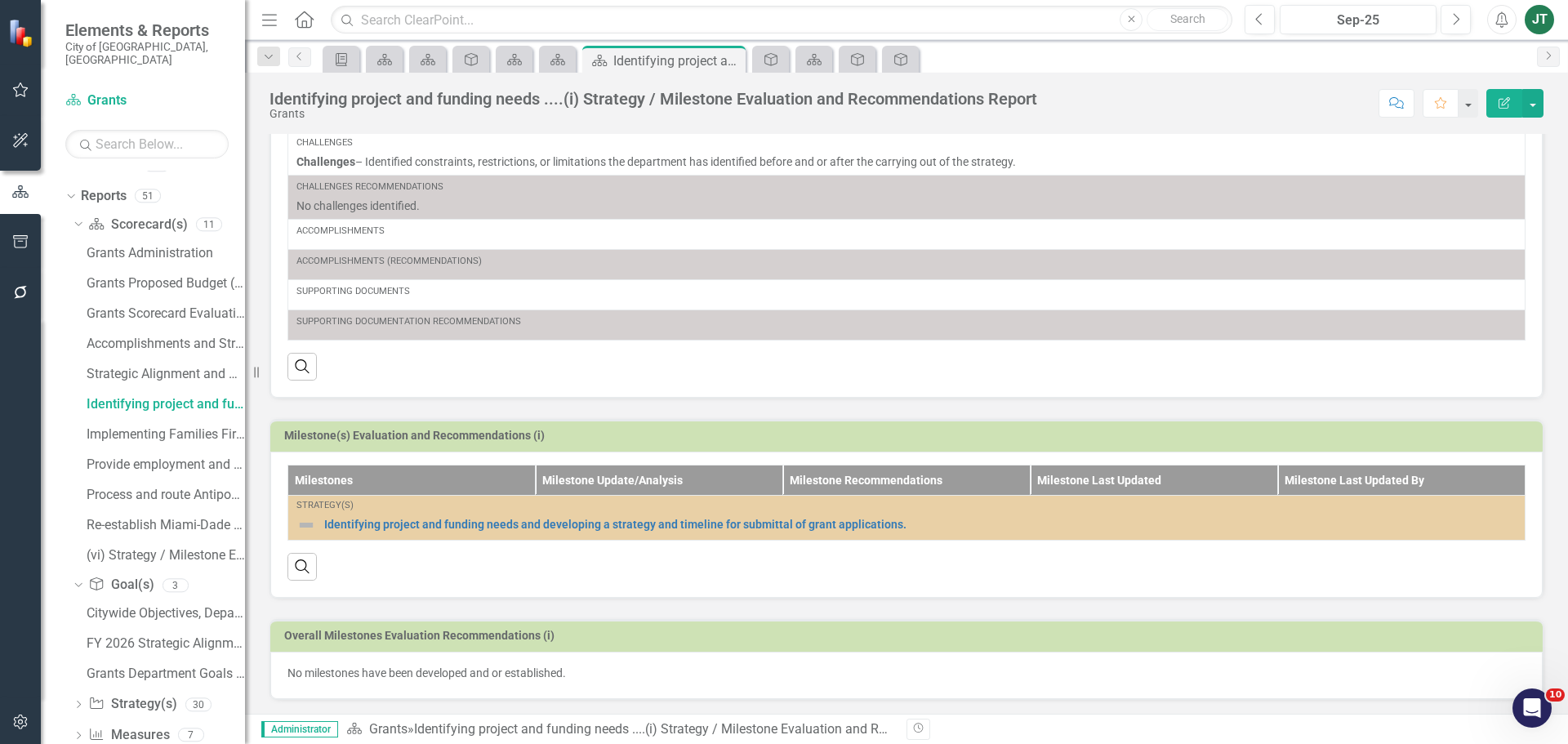
scroll to position [392, 0]
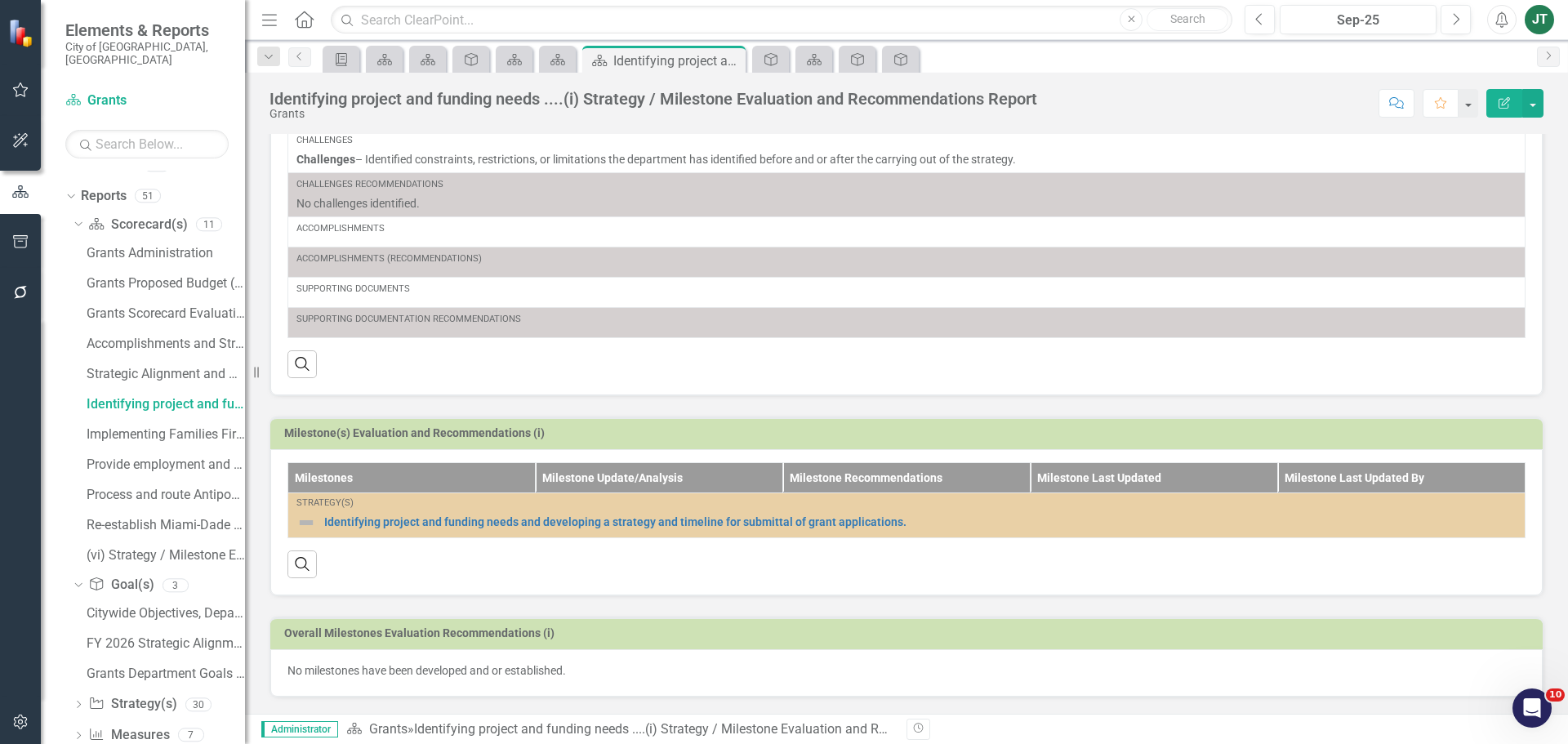
click at [549, 661] on div "No milestones have been developed and or established." at bounding box center [907, 673] width 1273 height 47
click at [549, 662] on p "No milestones have been developed and or established." at bounding box center [907, 670] width 1239 height 16
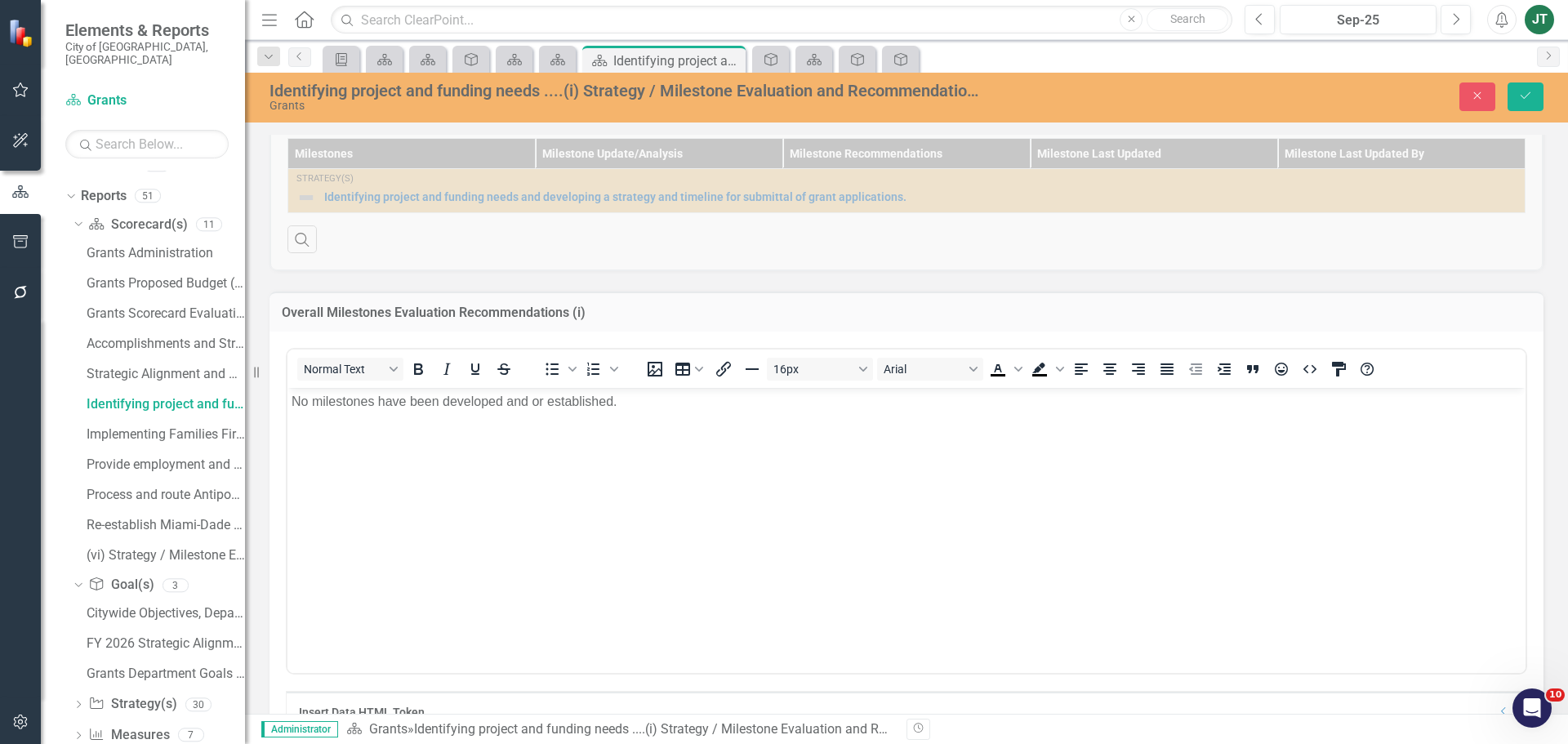
scroll to position [719, 0]
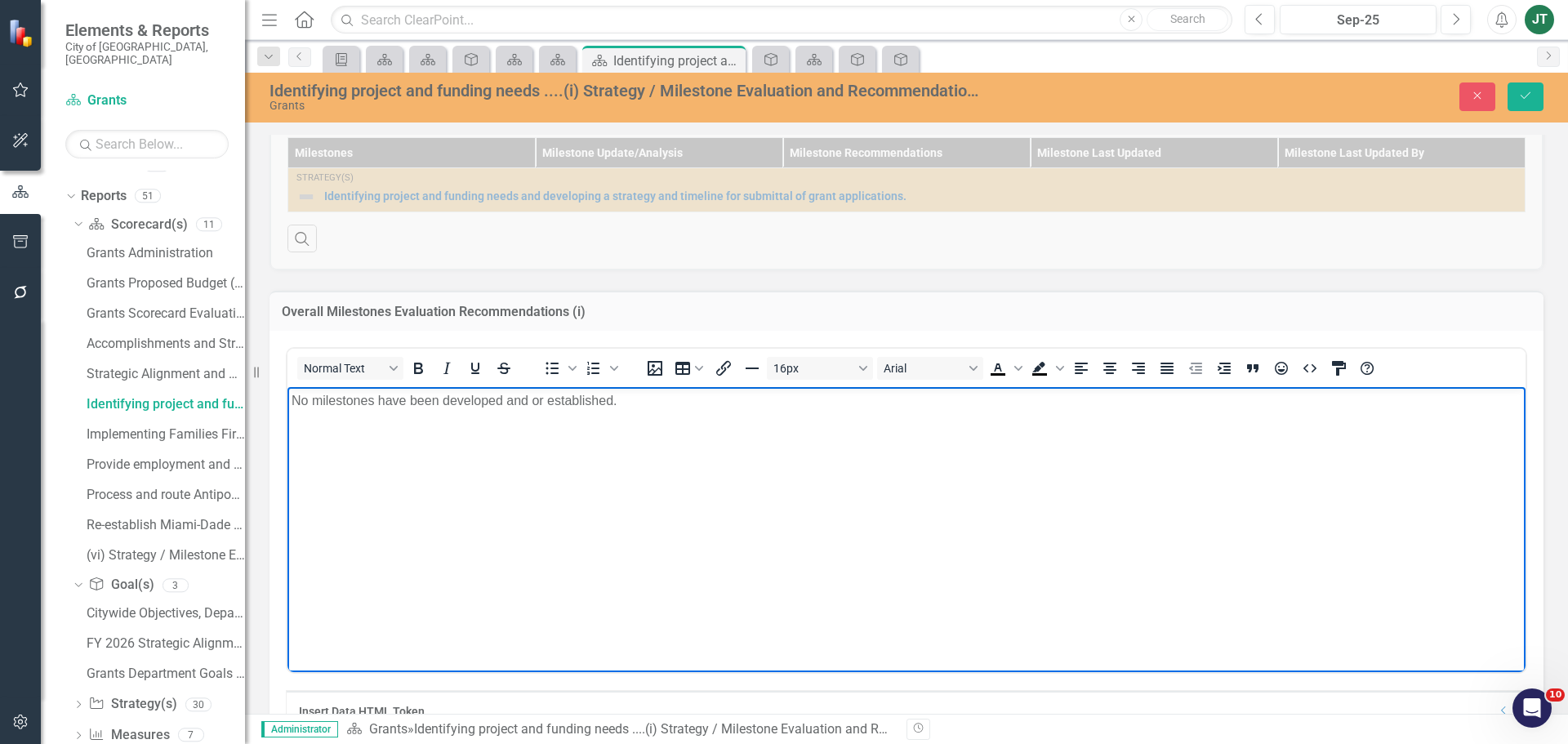
click at [654, 409] on p "No milestones have been developed and or established." at bounding box center [907, 401] width 1230 height 20
drag, startPoint x: 712, startPoint y: 406, endPoint x: 233, endPoint y: 403, distance: 479.0
click at [288, 403] on html "No milestones have been developed and or established." at bounding box center [907, 509] width 1239 height 245
copy p "No milestones have been developed and or established."
drag, startPoint x: 1561, startPoint y: 254, endPoint x: 1476, endPoint y: 100, distance: 175.9
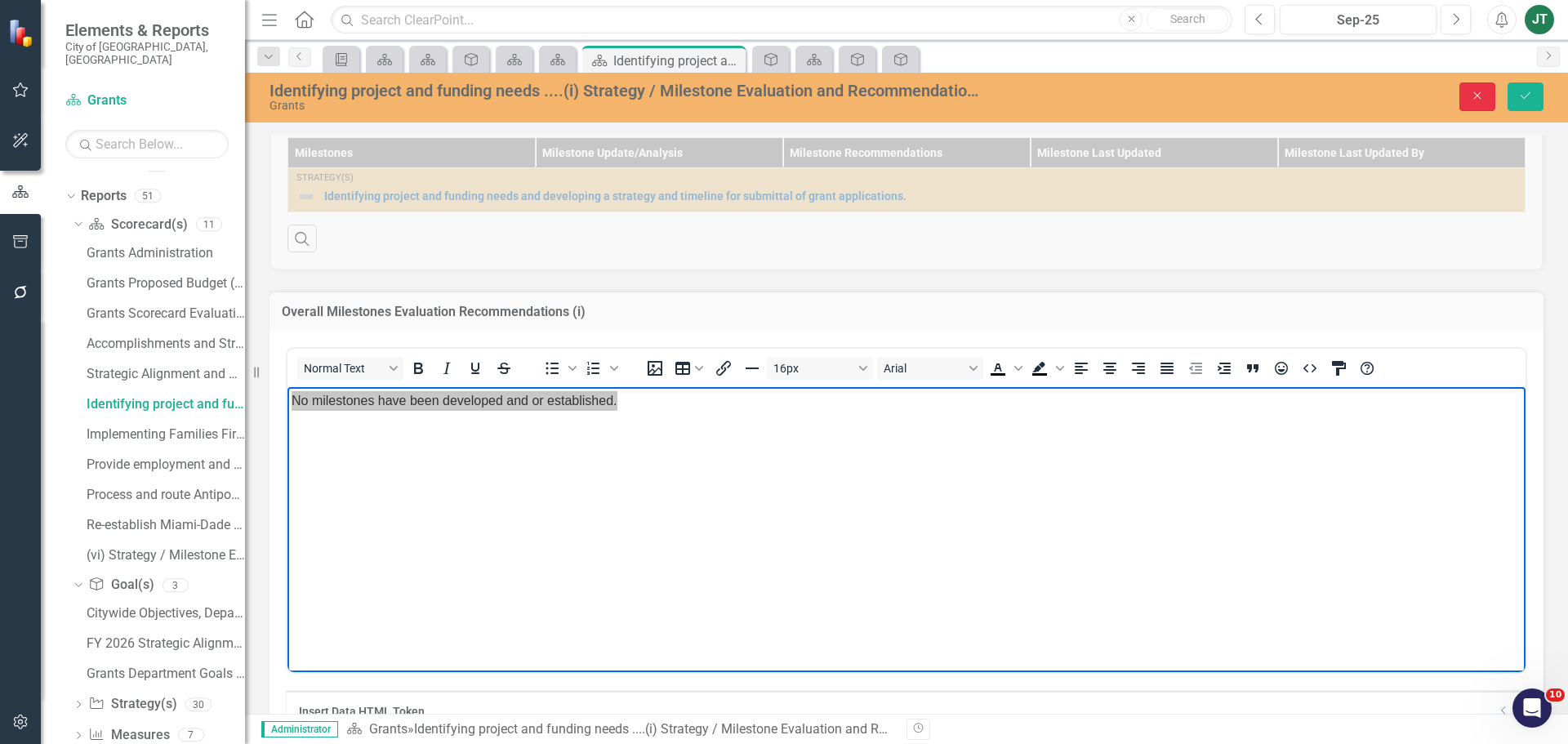
click at [1476, 100] on icon "Close" at bounding box center [1477, 96] width 15 height 11
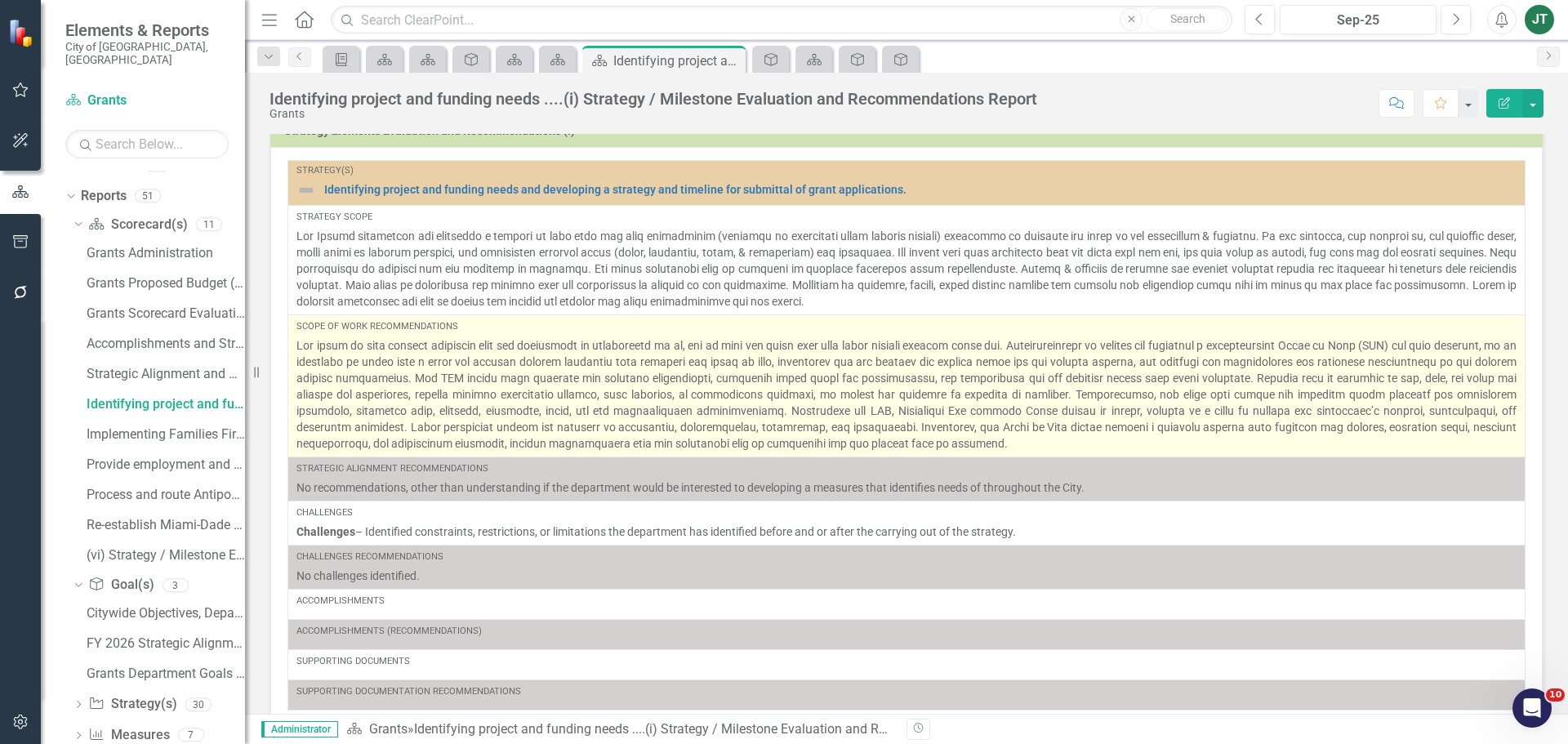
scroll to position [0, 0]
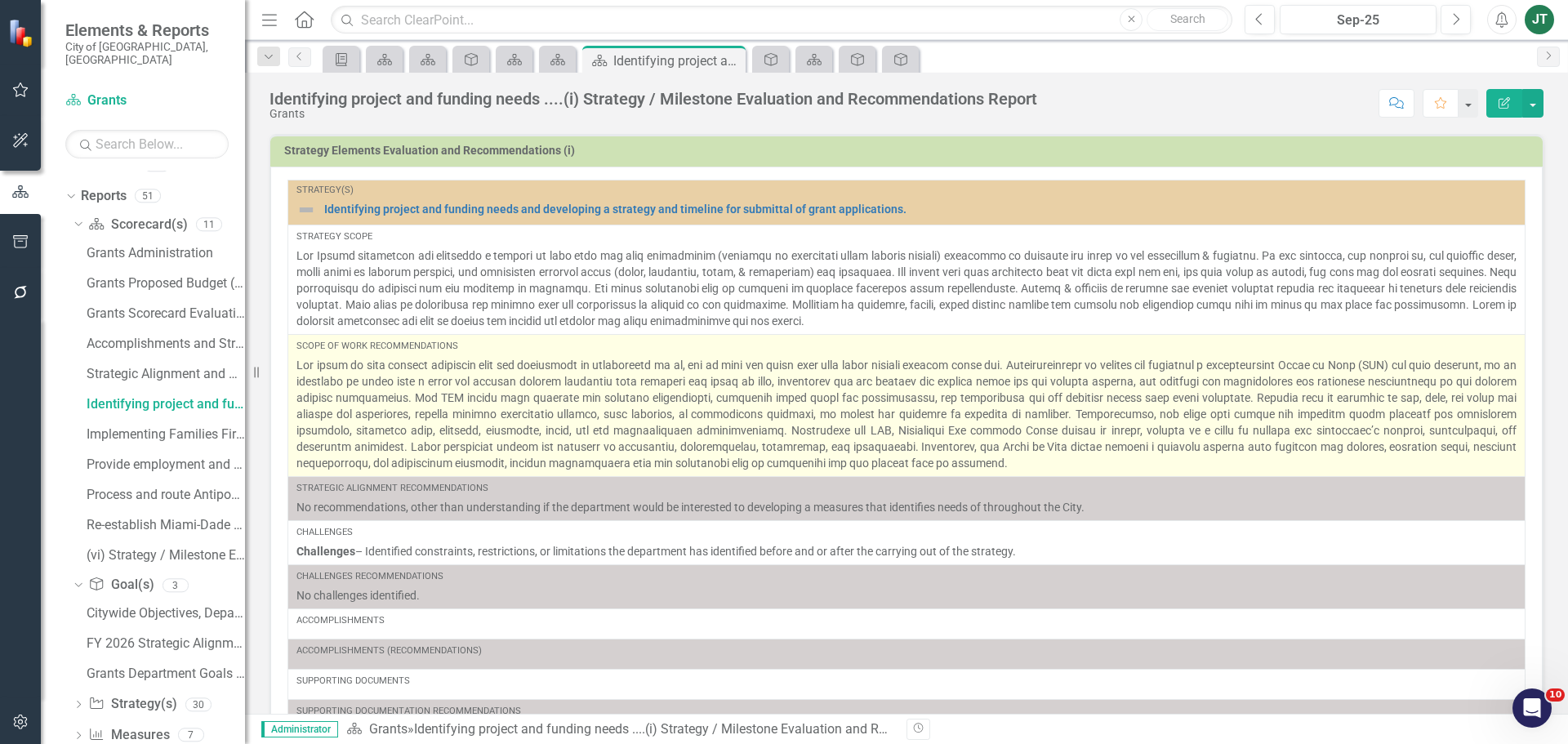
click at [658, 416] on p at bounding box center [907, 415] width 1221 height 114
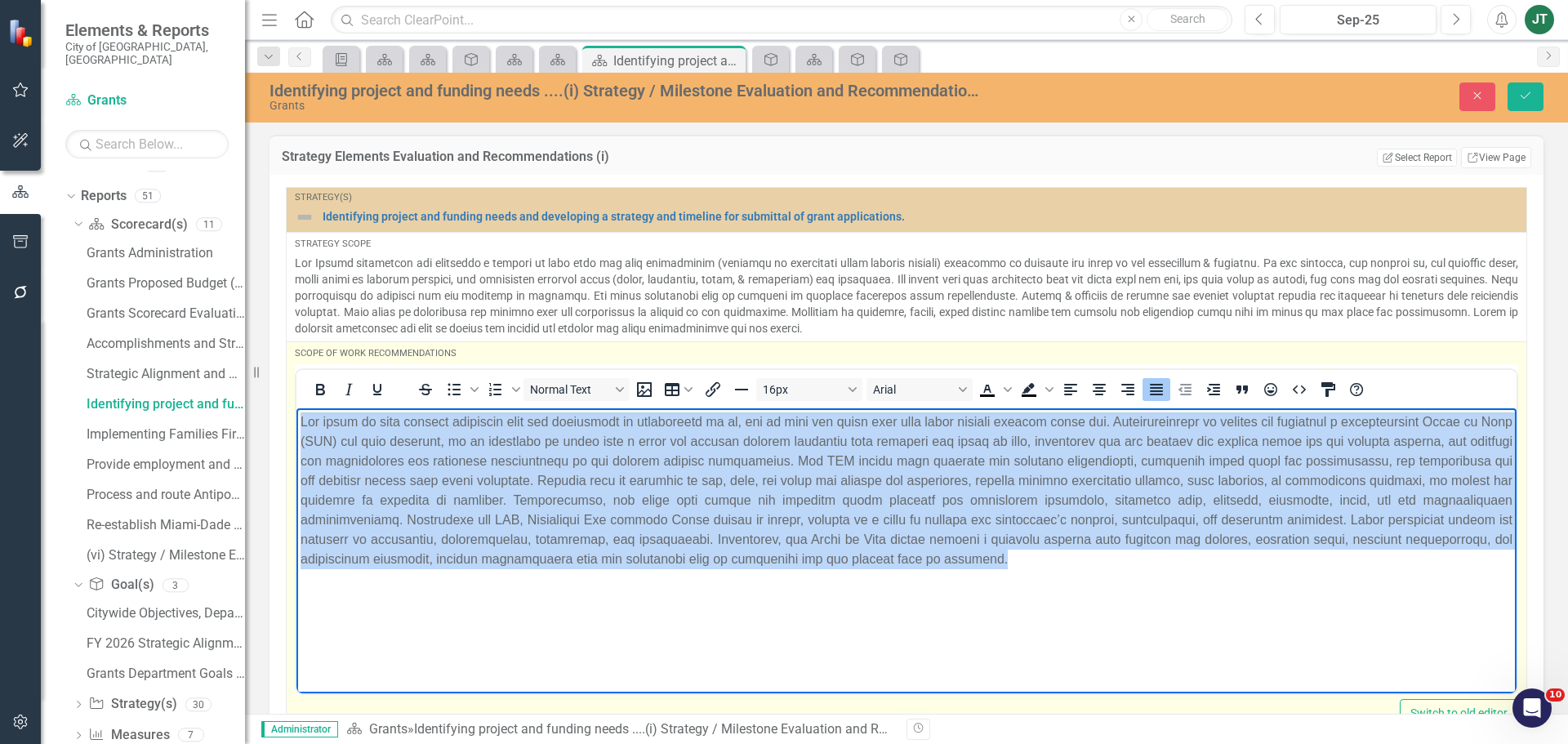
drag, startPoint x: 1216, startPoint y: 555, endPoint x: 240, endPoint y: 397, distance: 988.7
click at [297, 408] on html at bounding box center [907, 531] width 1221 height 245
copy p "The scope of work written describes what the department is accountable to do, b…"
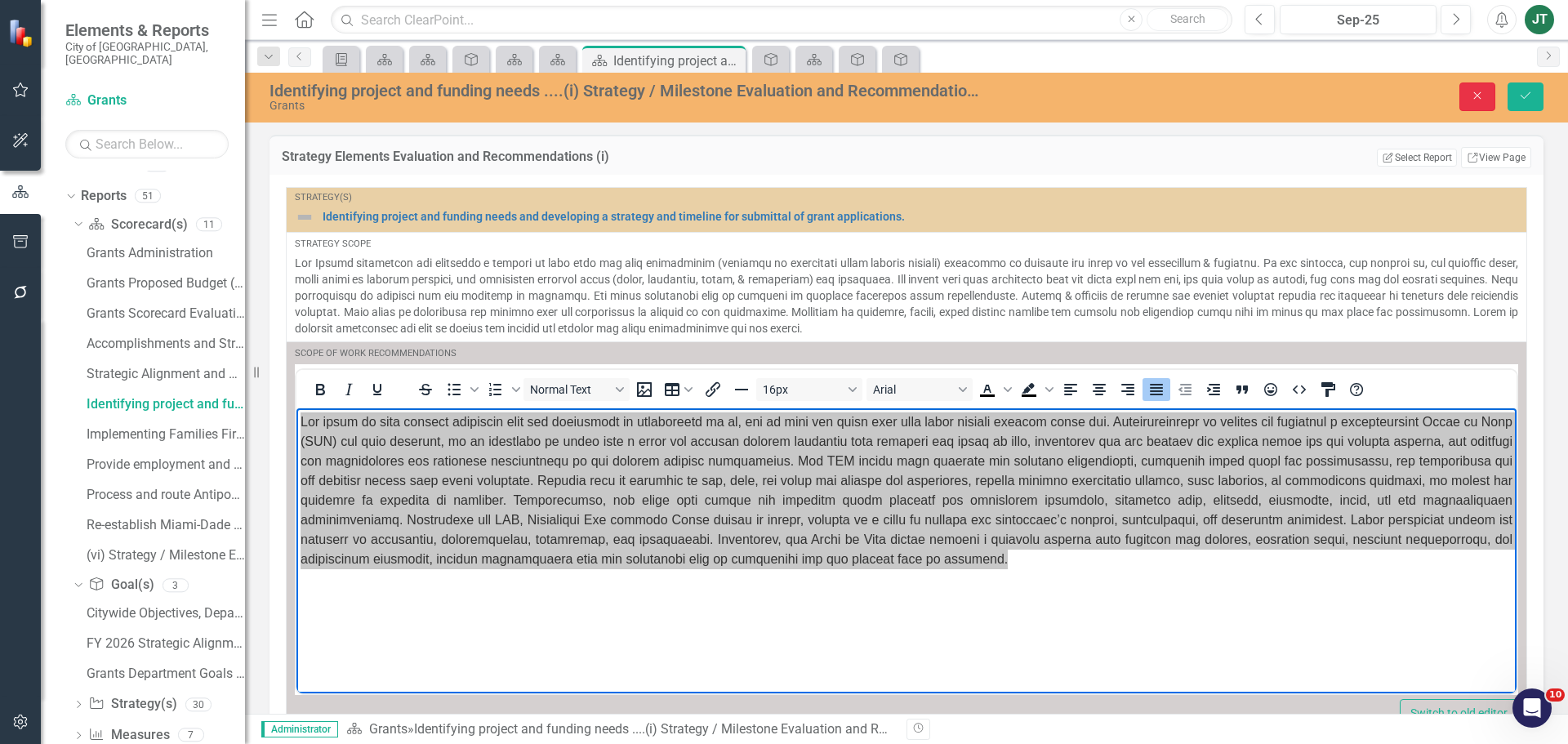
click at [1463, 91] on button "Close" at bounding box center [1477, 96] width 36 height 29
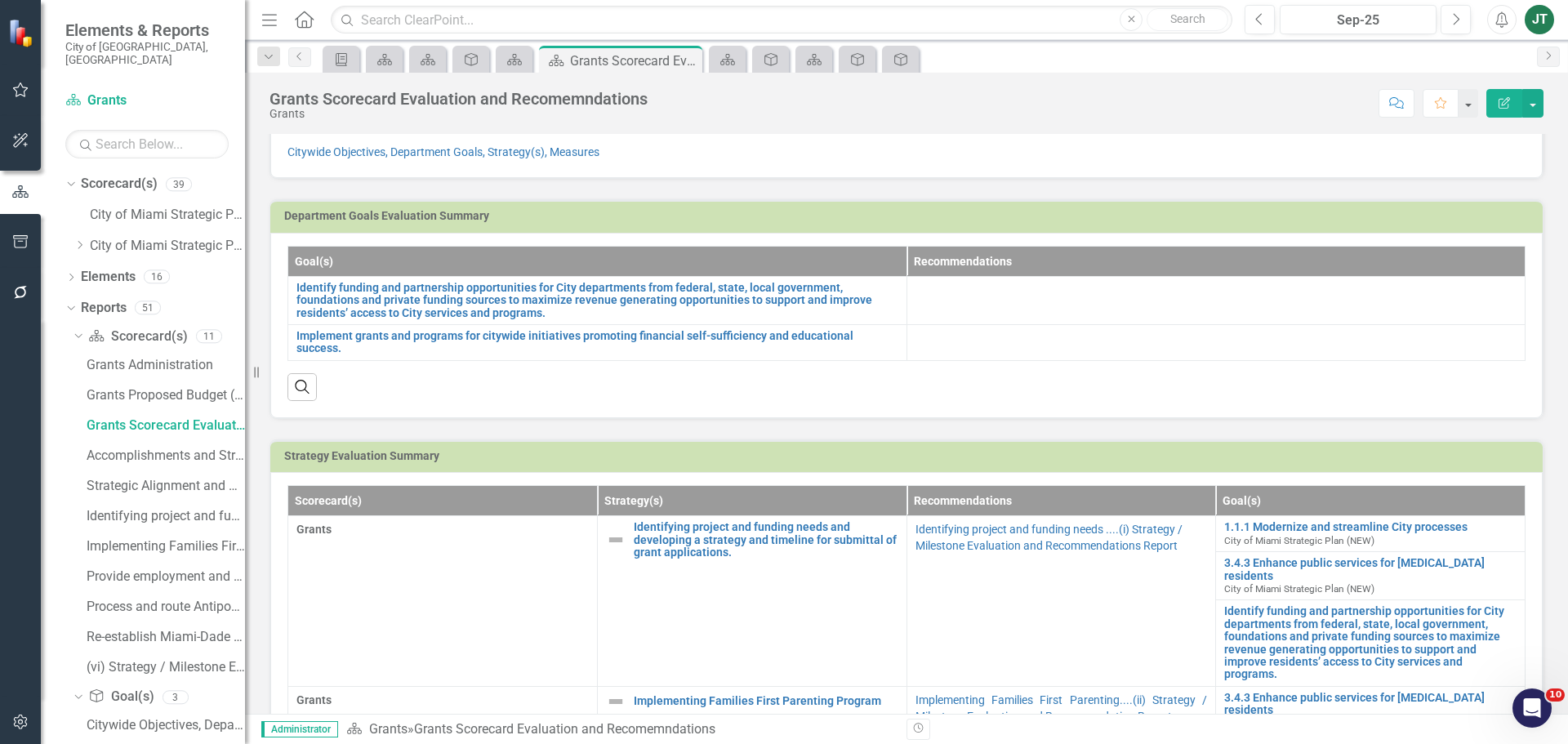
scroll to position [82, 0]
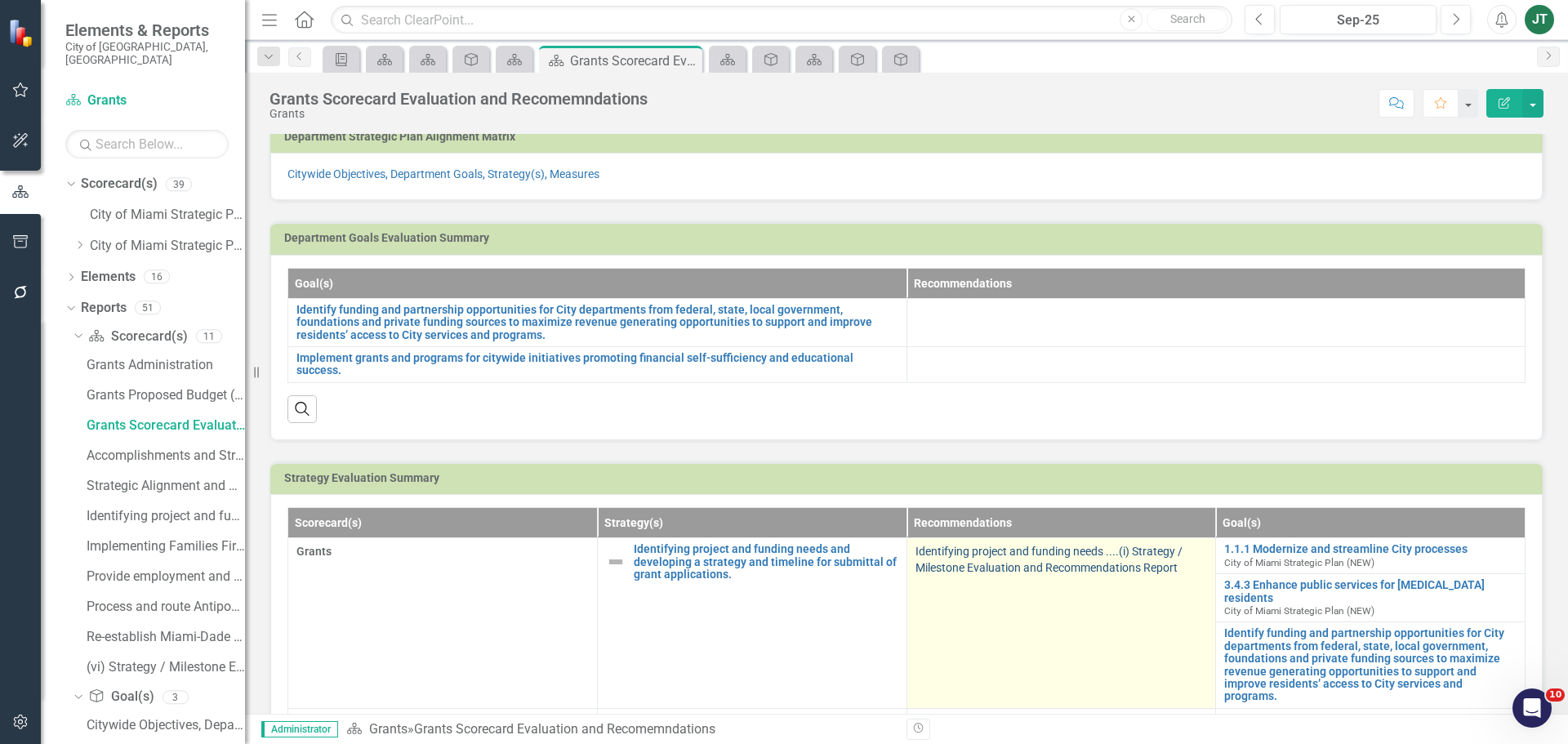
click at [1012, 566] on link "Identifying project and funding needs ....(i) Strategy / Milestone Evaluation a…" at bounding box center [1049, 559] width 267 height 29
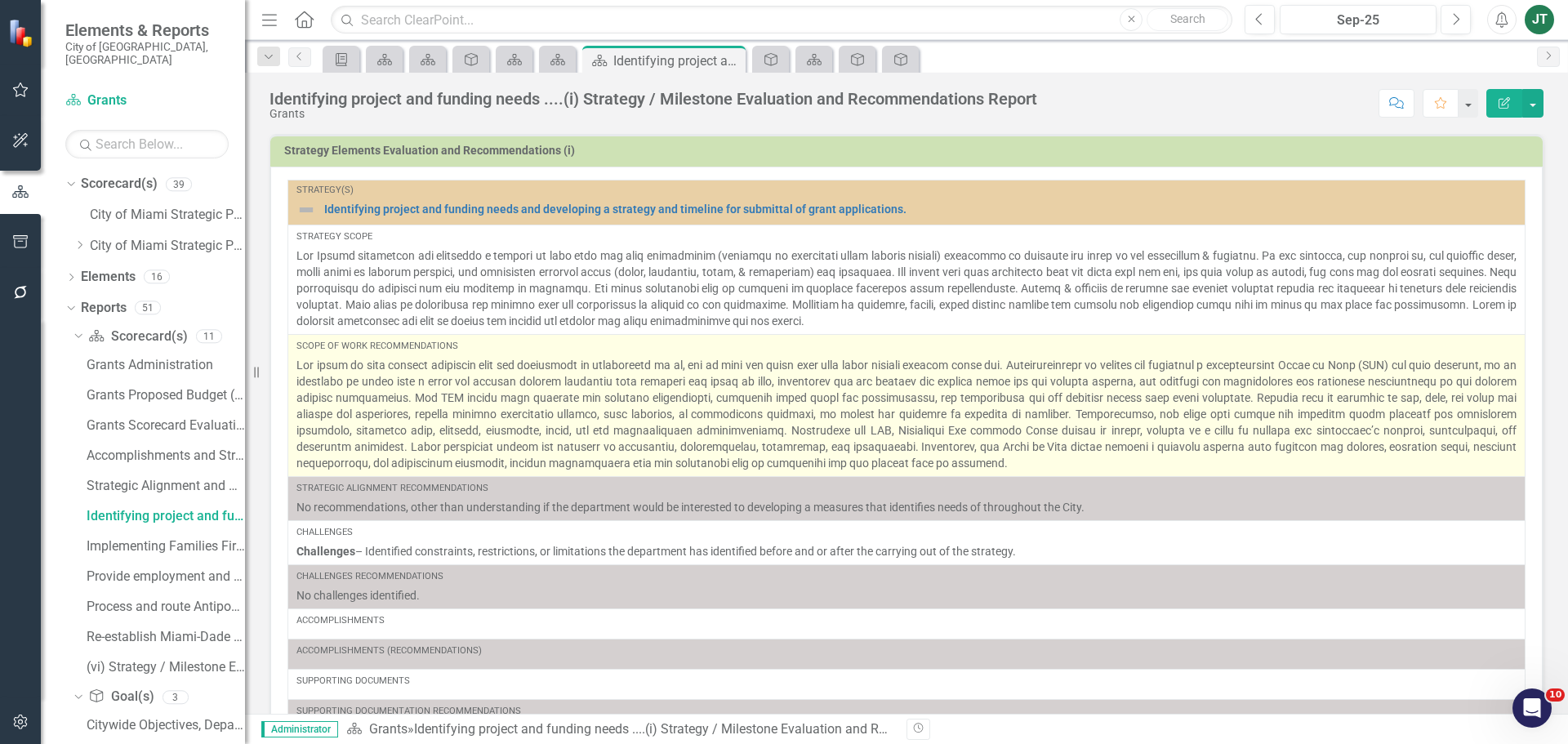
click at [822, 415] on p at bounding box center [907, 415] width 1221 height 114
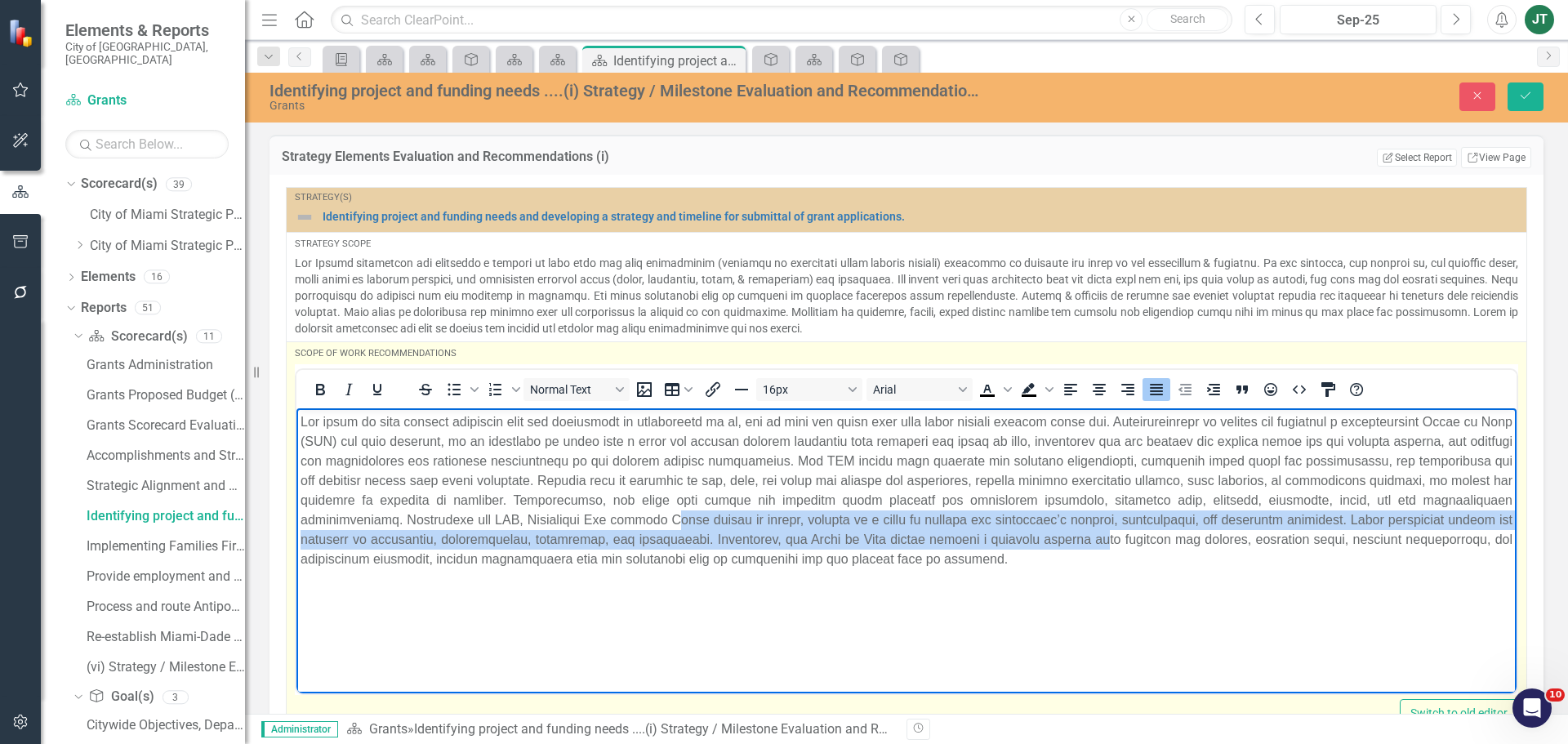
drag, startPoint x: 1244, startPoint y: 544, endPoint x: 766, endPoint y: 517, distance: 478.8
click at [761, 518] on p "Rich Text Area. Press ALT-0 for help." at bounding box center [907, 491] width 1212 height 157
drag, startPoint x: 965, startPoint y: 536, endPoint x: 1121, endPoint y: 541, distance: 156.1
click at [967, 536] on p "Rich Text Area. Press ALT-0 for help." at bounding box center [907, 491] width 1212 height 157
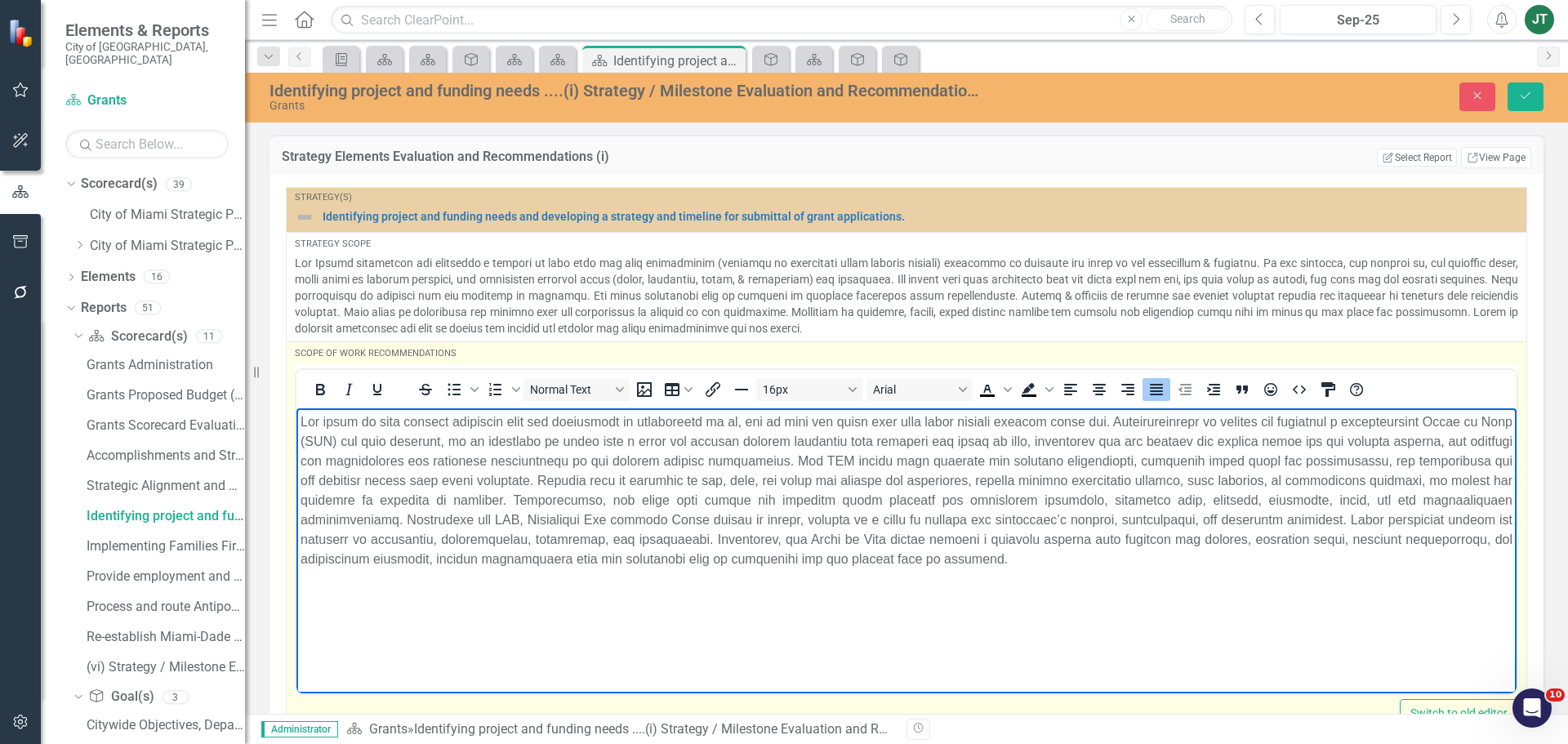
click at [1224, 549] on p "Rich Text Area. Press ALT-0 for help." at bounding box center [907, 491] width 1212 height 157
drag, startPoint x: 1139, startPoint y: 556, endPoint x: 994, endPoint y: 550, distance: 145.1
click at [976, 555] on p "Rich Text Area. Press ALT-0 for help." at bounding box center [907, 491] width 1212 height 157
click at [1283, 566] on p "Rich Text Area. Press ALT-0 for help." at bounding box center [907, 491] width 1212 height 157
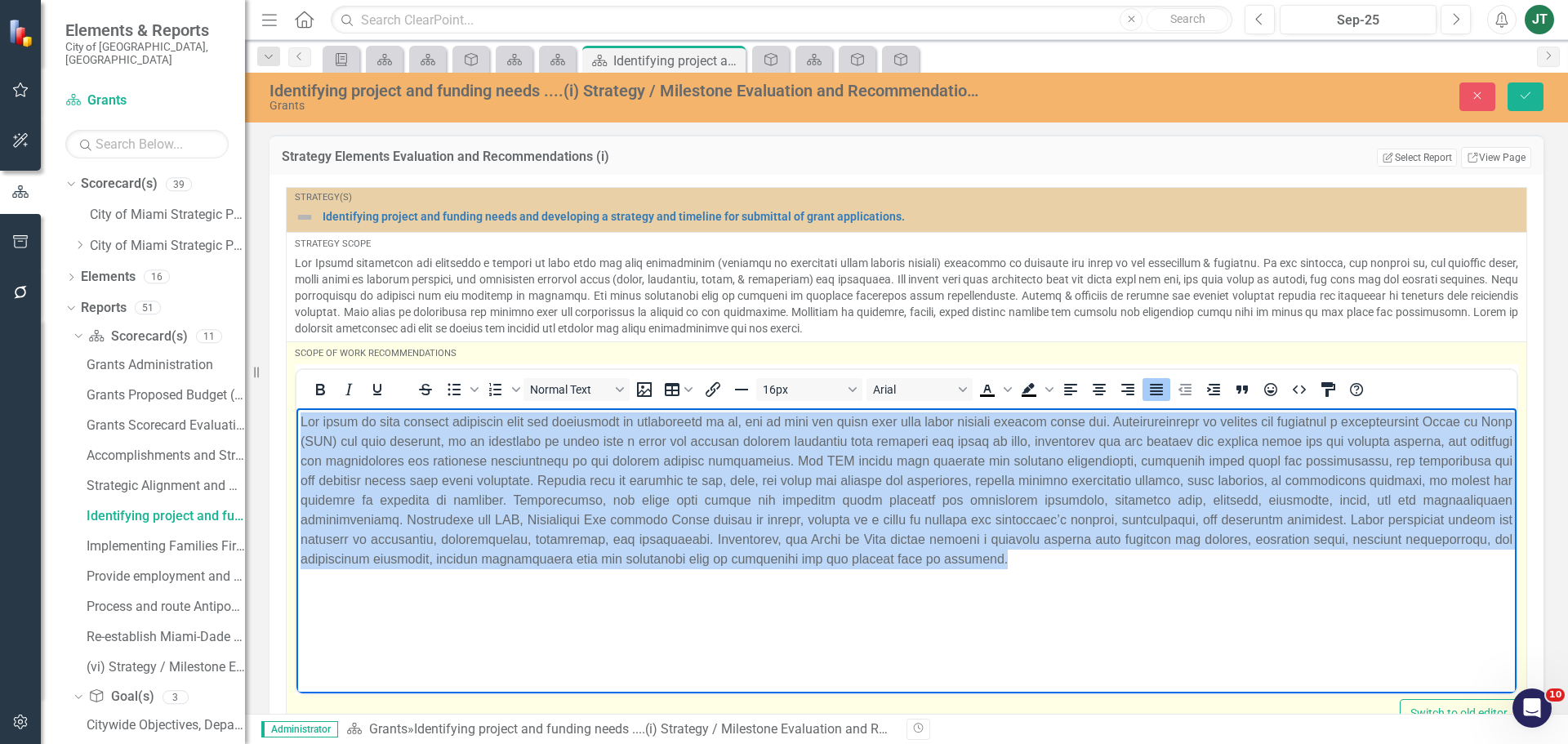
drag, startPoint x: 1270, startPoint y: 563, endPoint x: 175, endPoint y: 372, distance: 1111.5
click at [297, 408] on html at bounding box center [907, 531] width 1221 height 245
copy p "The scope of work written describes what the department is accountable to do, b…"
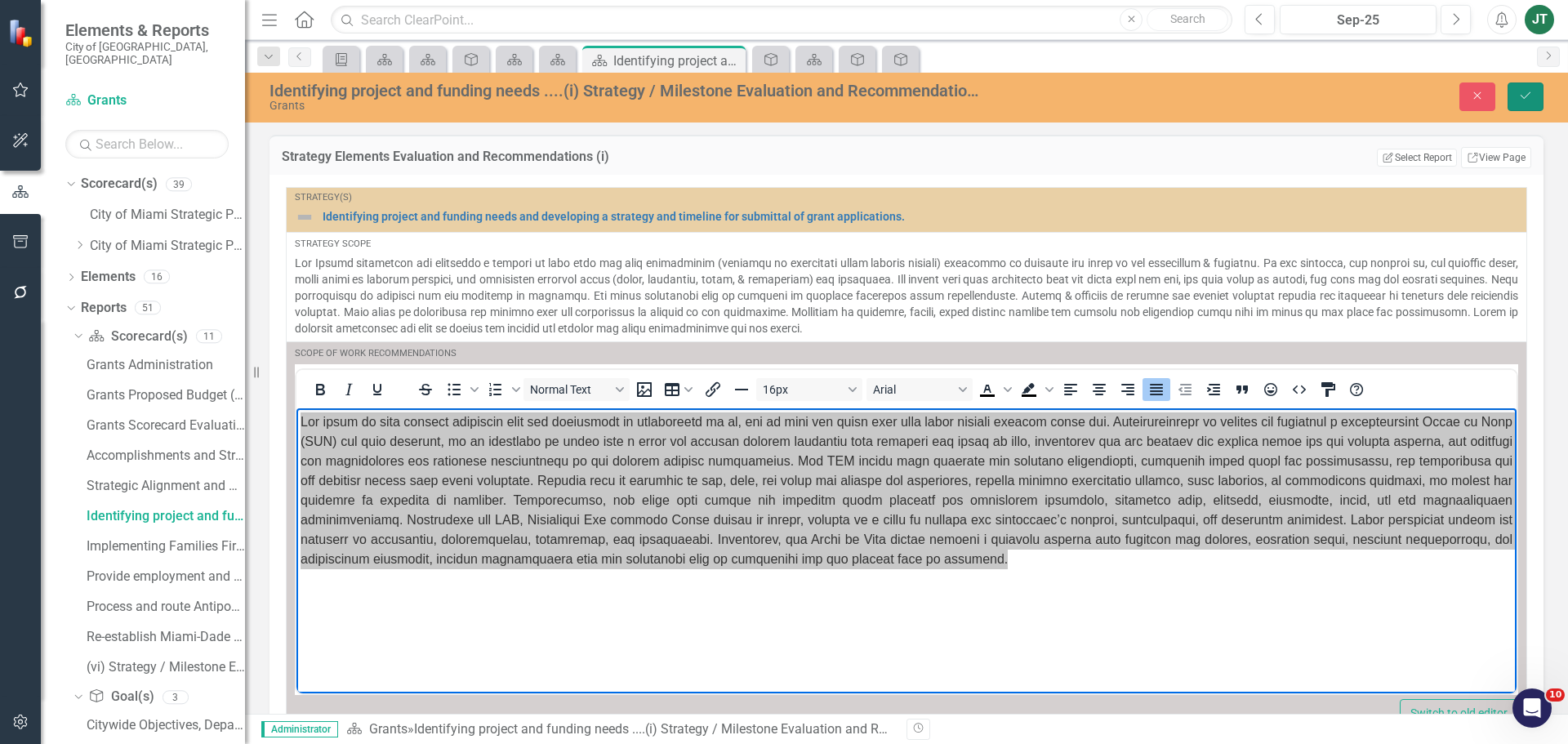
click at [1508, 99] on button "Save" at bounding box center [1525, 96] width 36 height 29
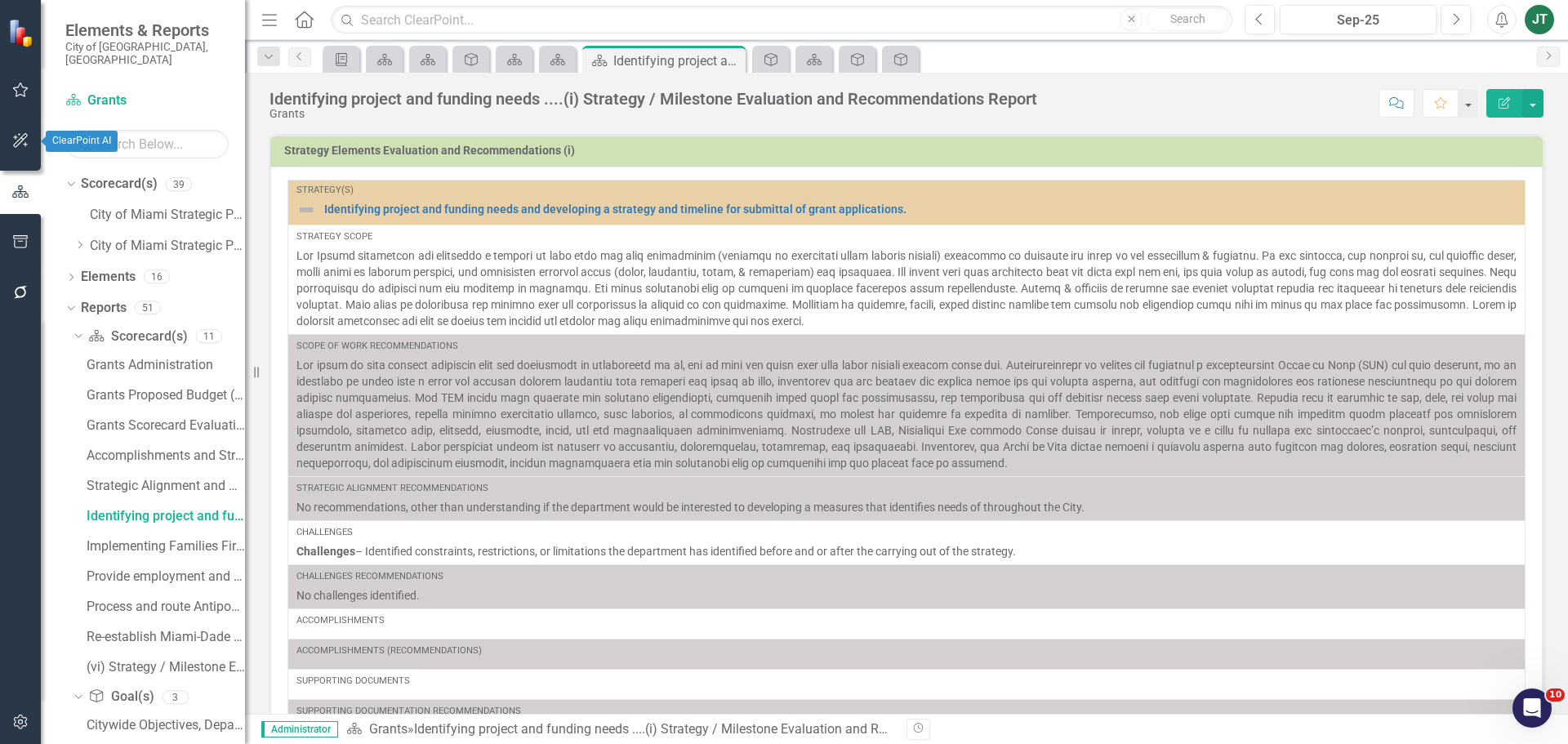
click at [17, 143] on icon "button" at bounding box center [20, 141] width 17 height 13
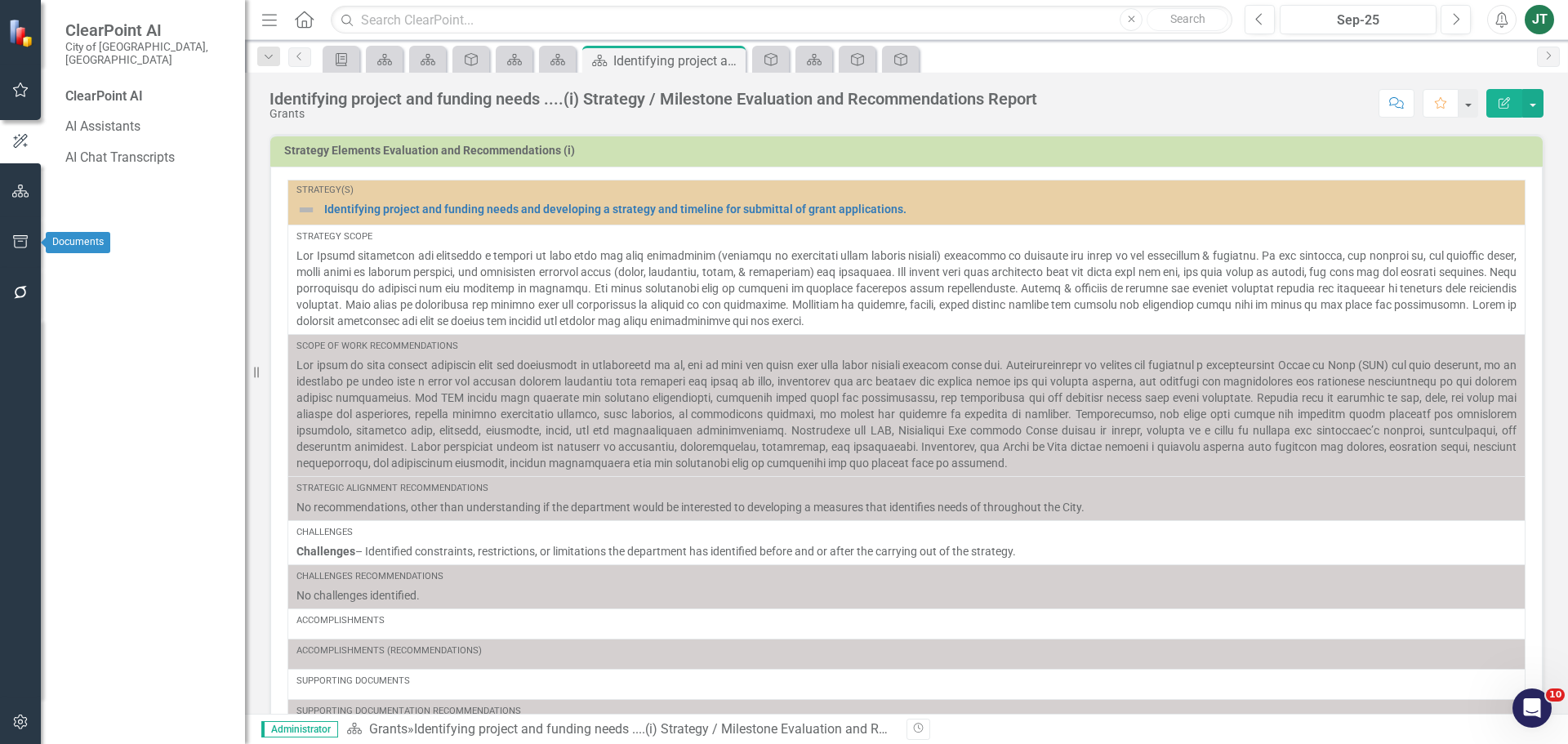
click at [18, 251] on button "button" at bounding box center [20, 243] width 37 height 34
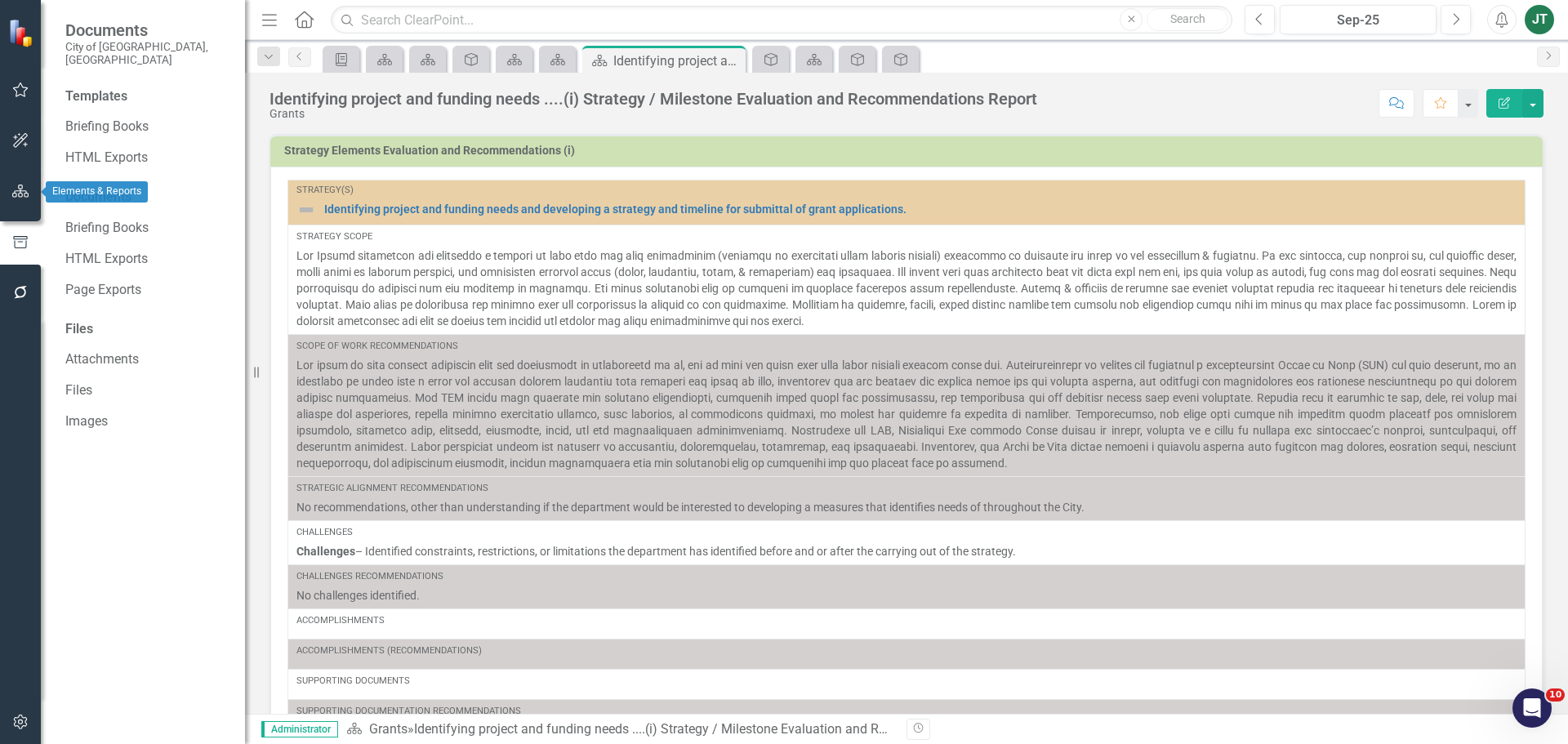
click at [24, 200] on button "button" at bounding box center [20, 192] width 37 height 34
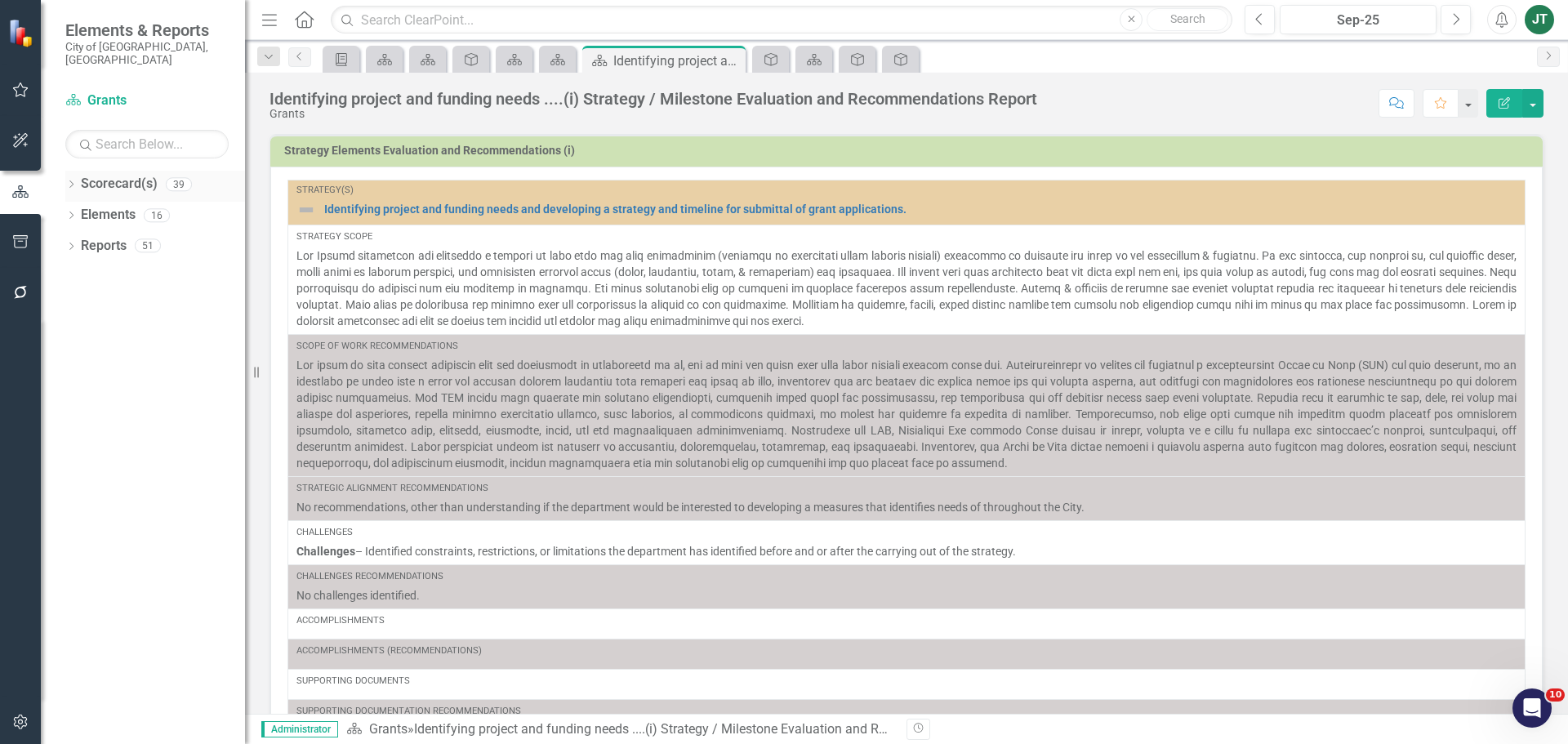
click at [74, 182] on icon "Dropdown" at bounding box center [71, 186] width 11 height 9
click at [81, 240] on icon "Dropdown" at bounding box center [79, 245] width 12 height 10
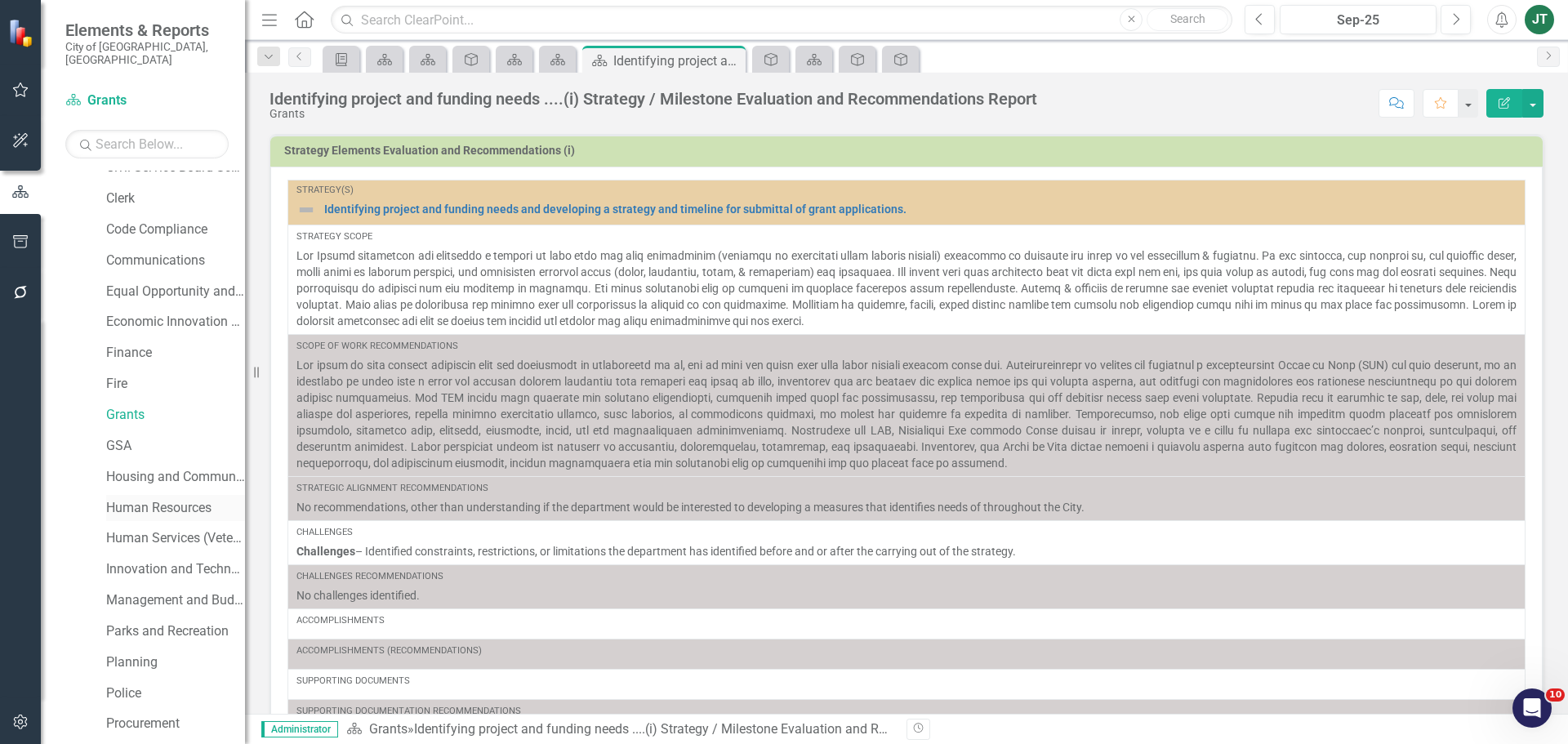
scroll to position [245, 0]
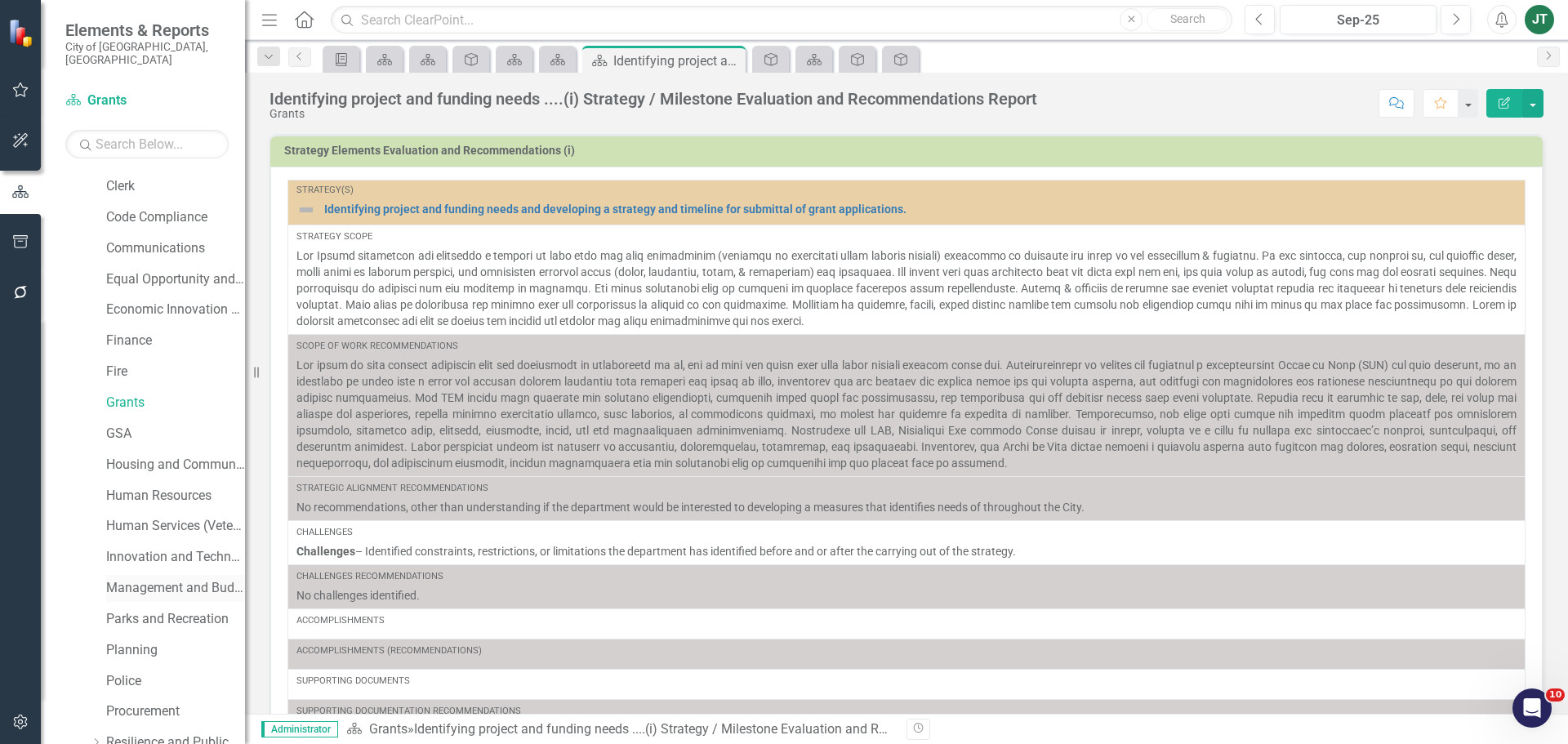
click at [154, 579] on link "Management and Budget" at bounding box center [176, 588] width 139 height 19
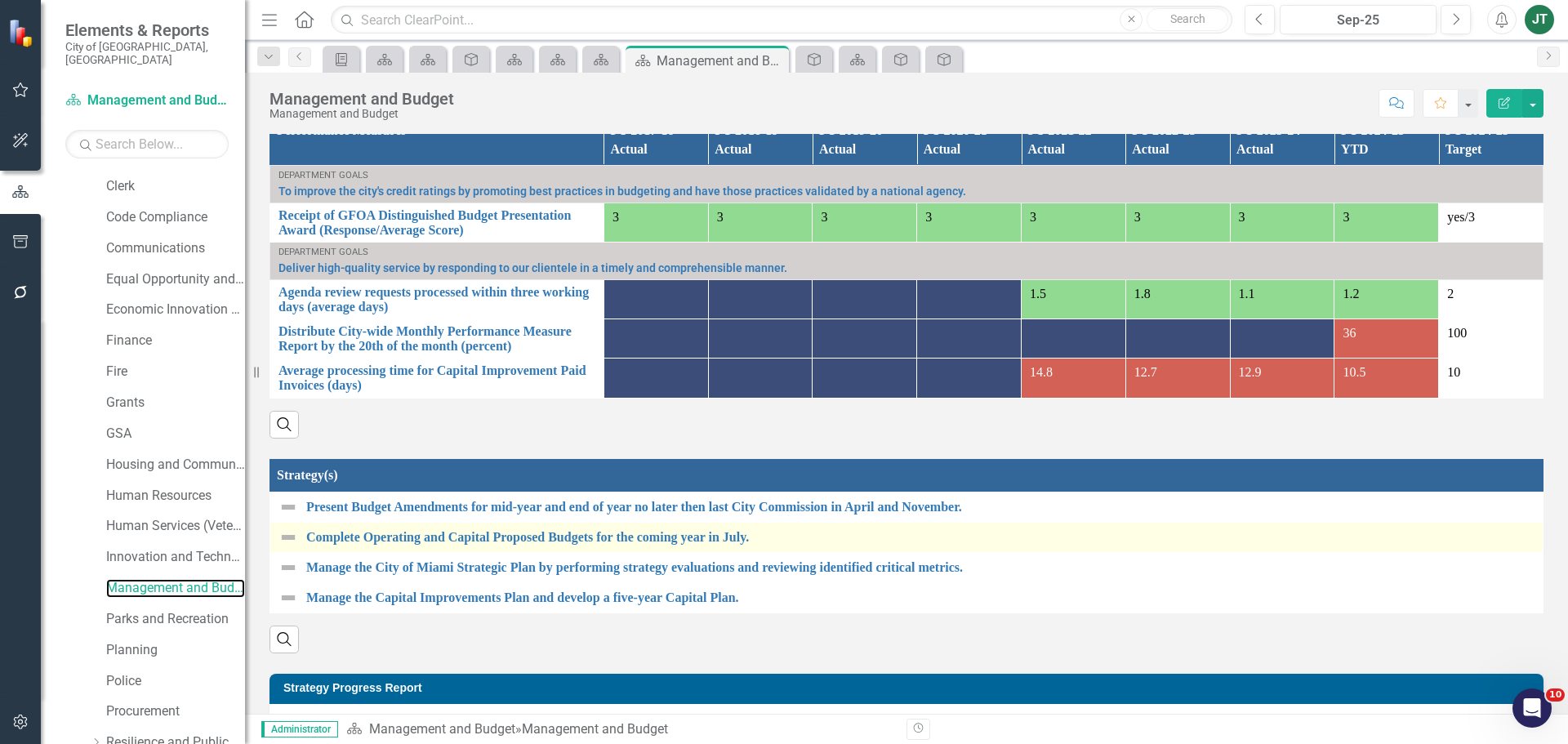
scroll to position [1217, 0]
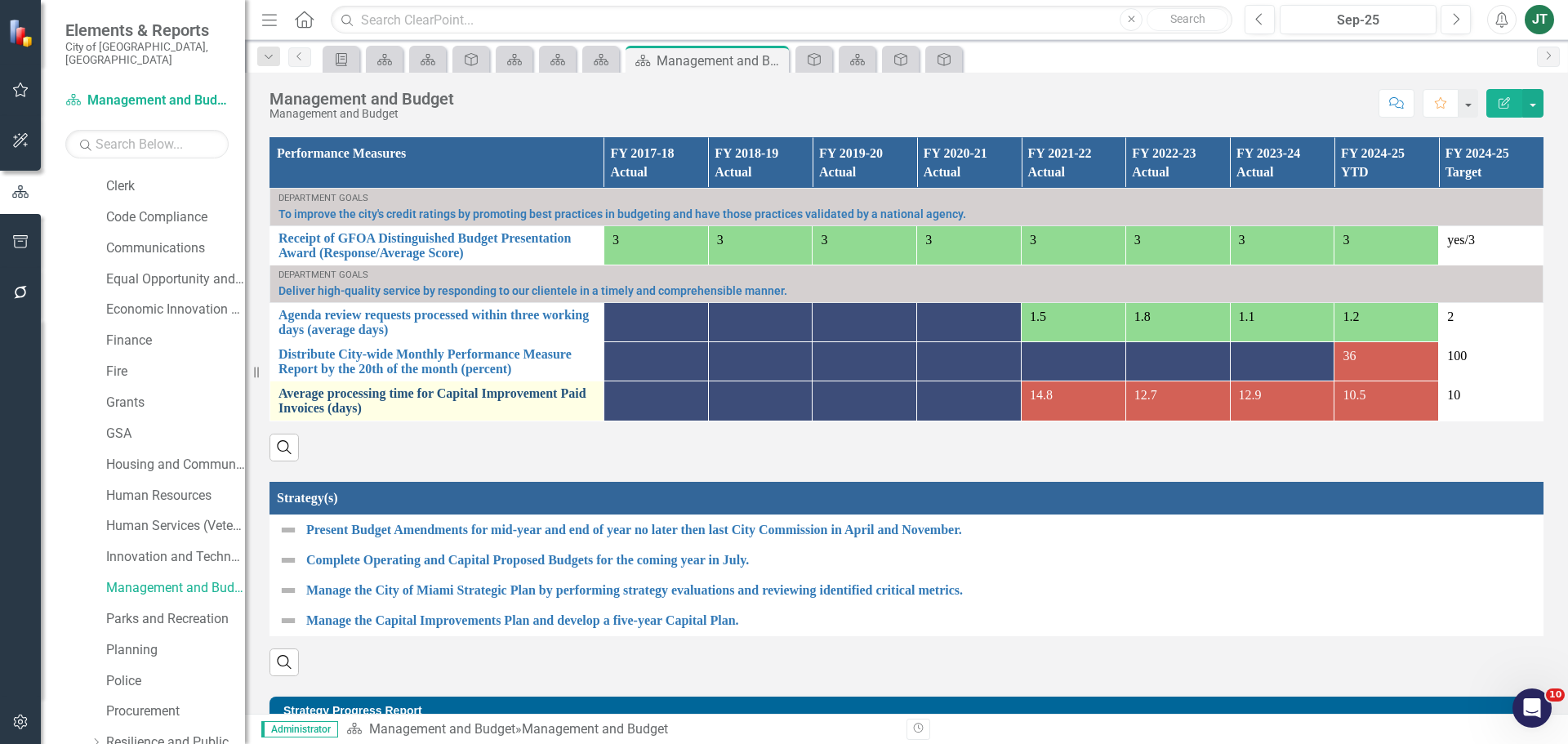
click at [308, 394] on link "Average processing time for Capital Improvement Paid Invoices (days)" at bounding box center [437, 401] width 317 height 29
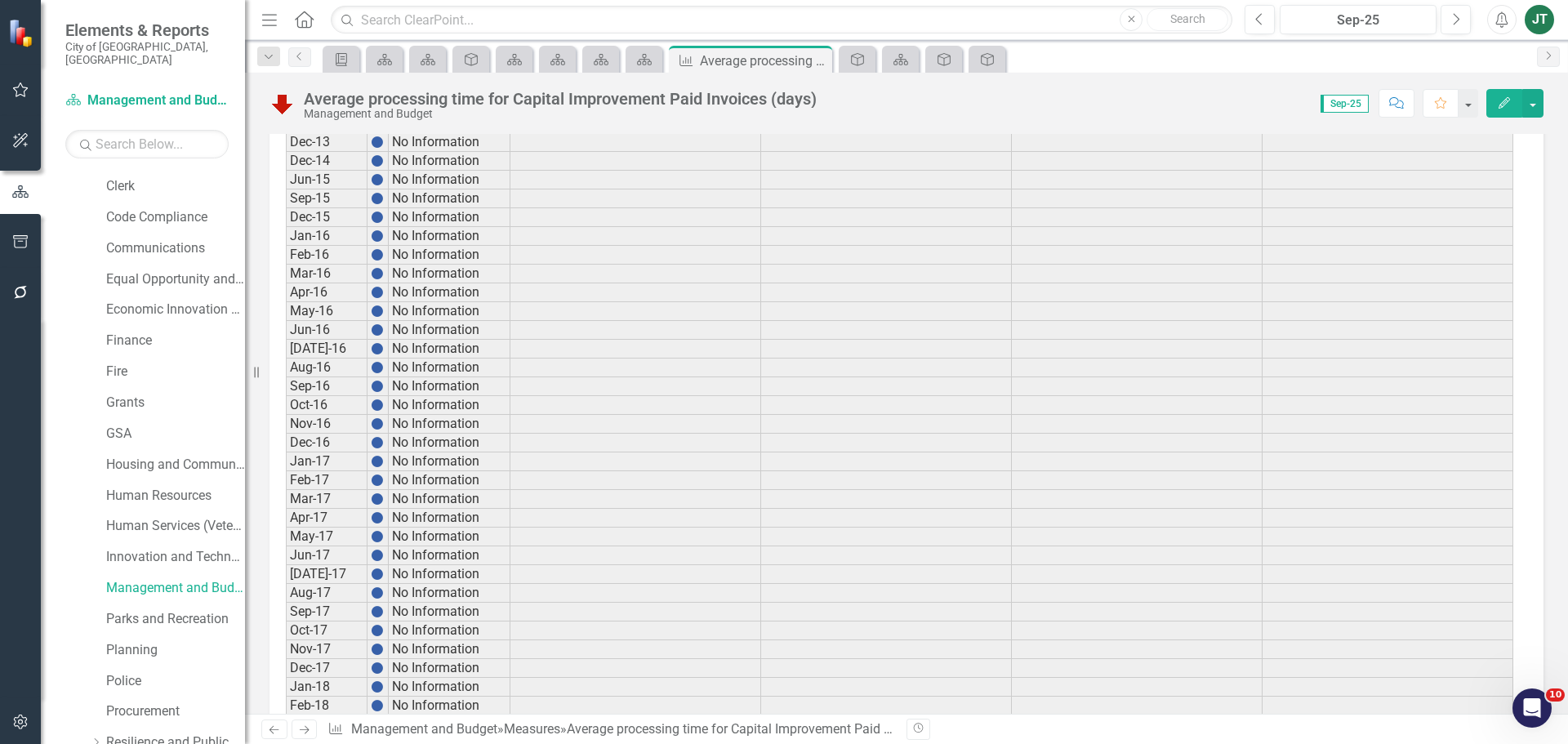
scroll to position [1470, 0]
click at [1532, 101] on button "button" at bounding box center [1533, 103] width 21 height 29
click at [1442, 292] on link "PDF Export to PDF" at bounding box center [1463, 289] width 159 height 30
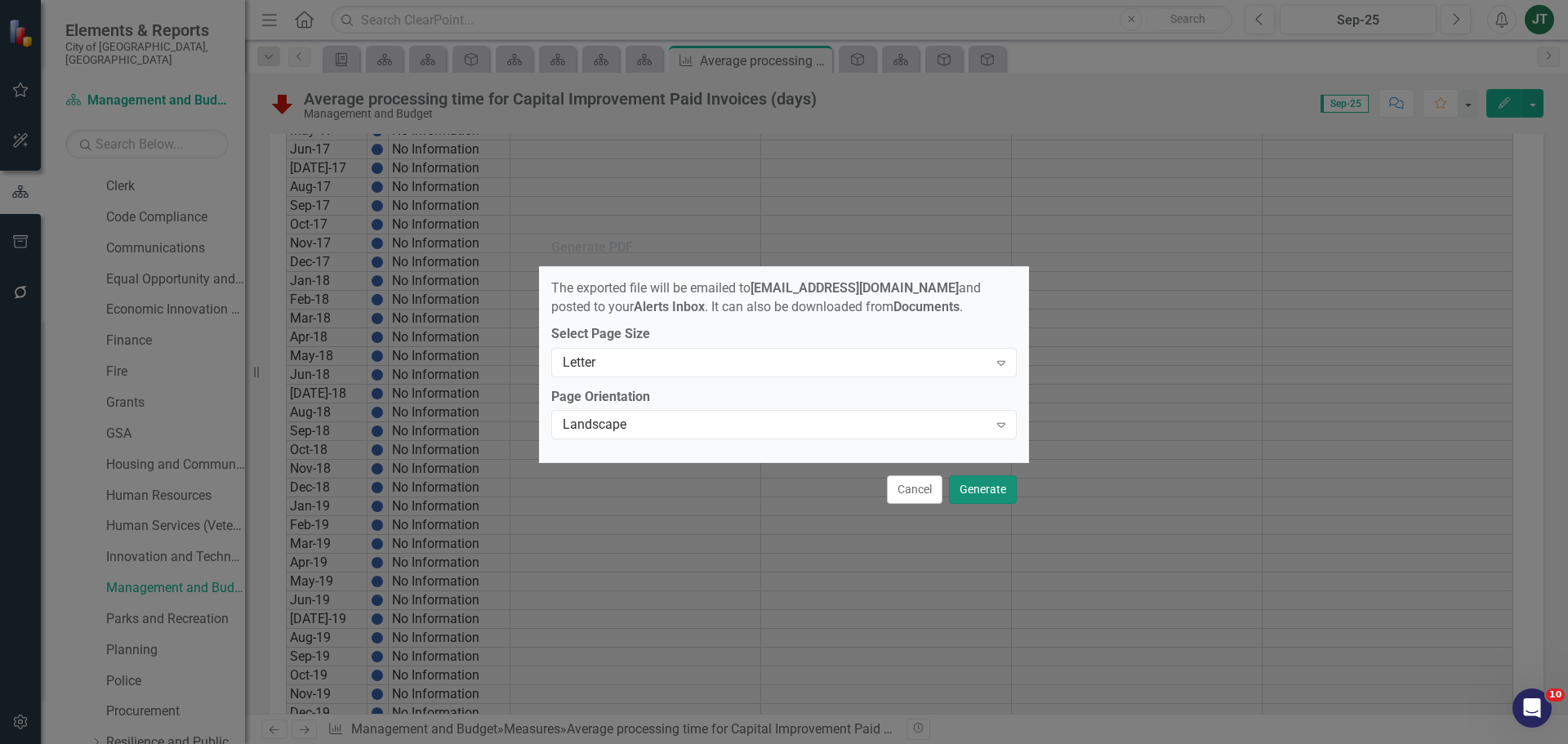
click at [964, 495] on button "Generate" at bounding box center [983, 489] width 68 height 29
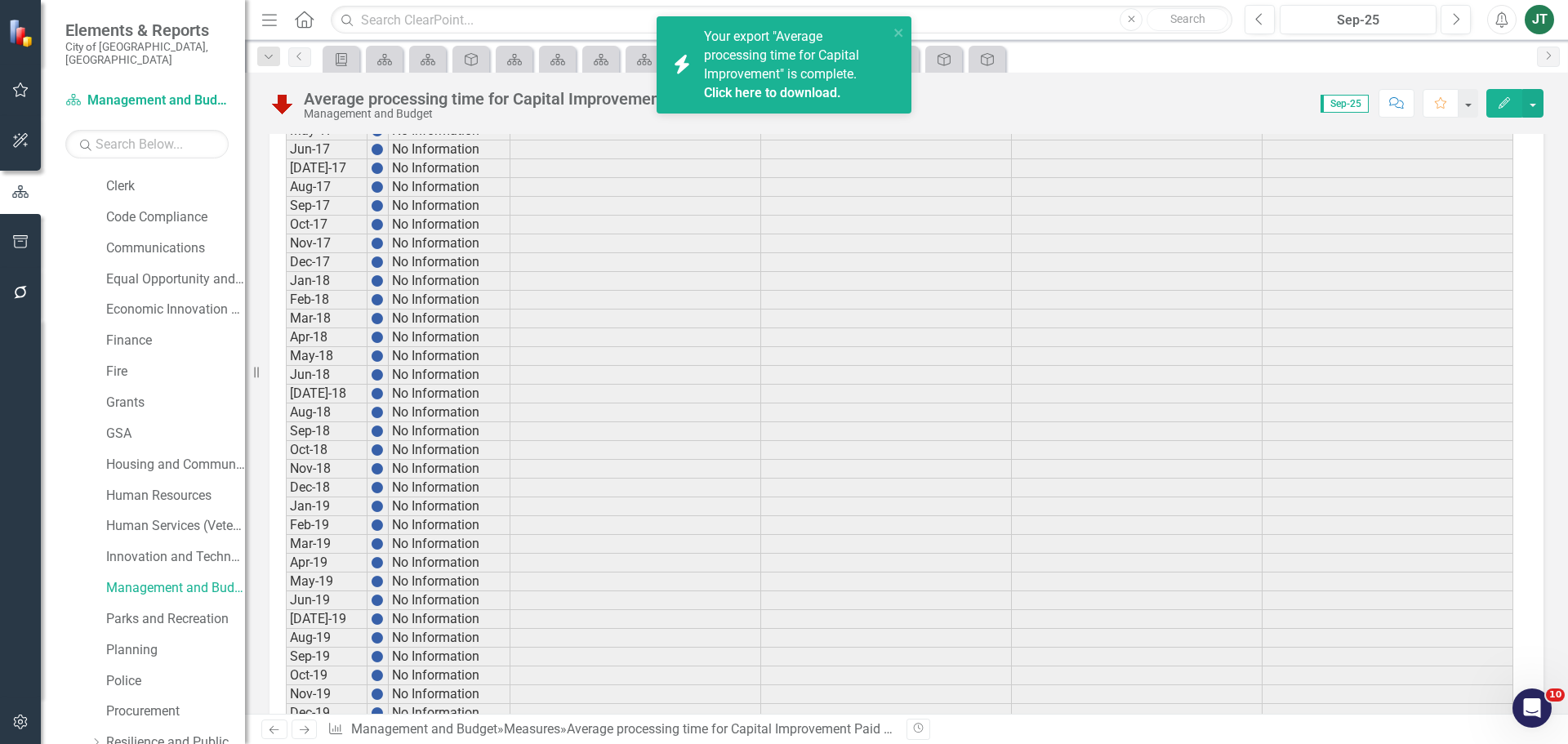
click at [781, 96] on link "Click here to download." at bounding box center [773, 92] width 137 height 16
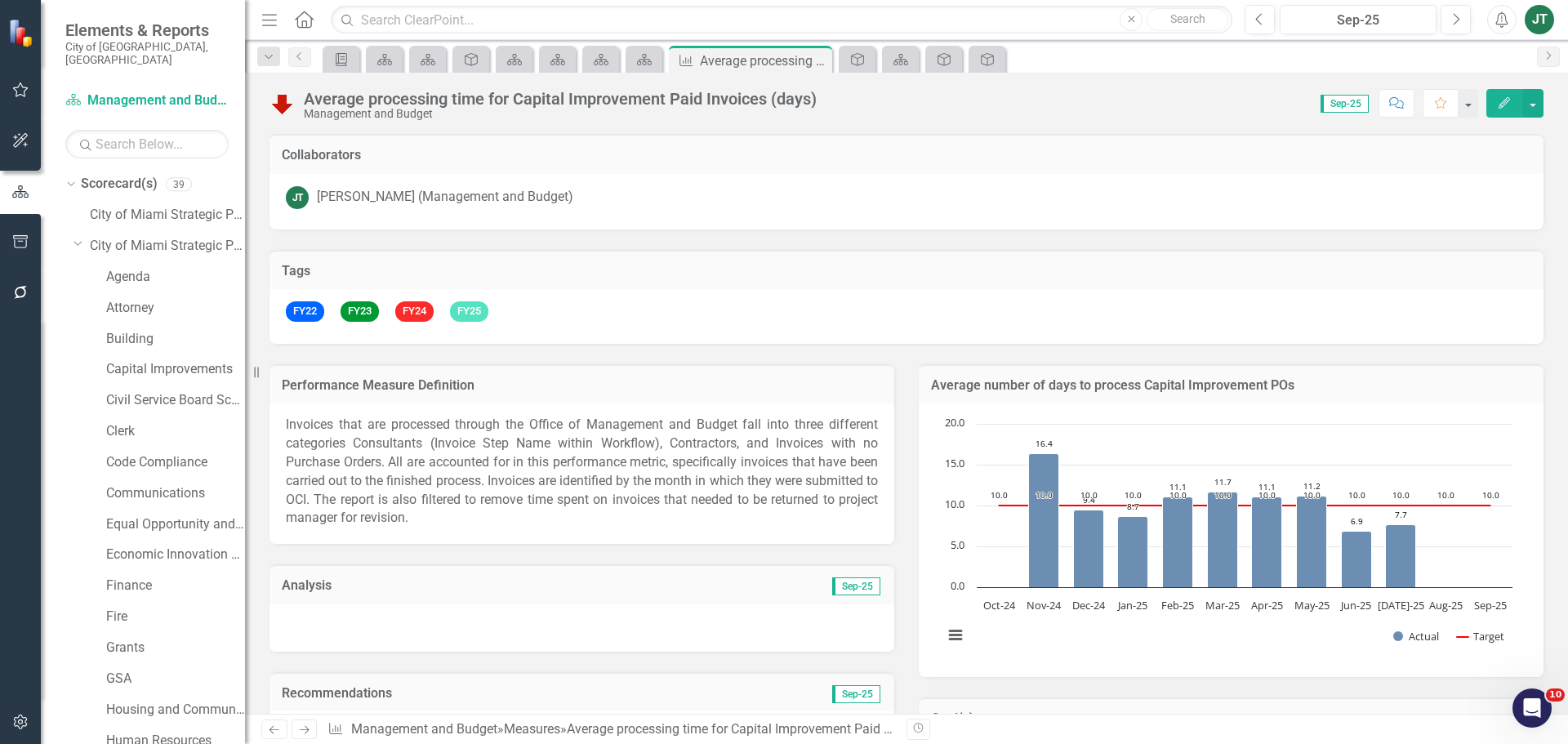
scroll to position [1470, 0]
